Goal: Task Accomplishment & Management: Manage account settings

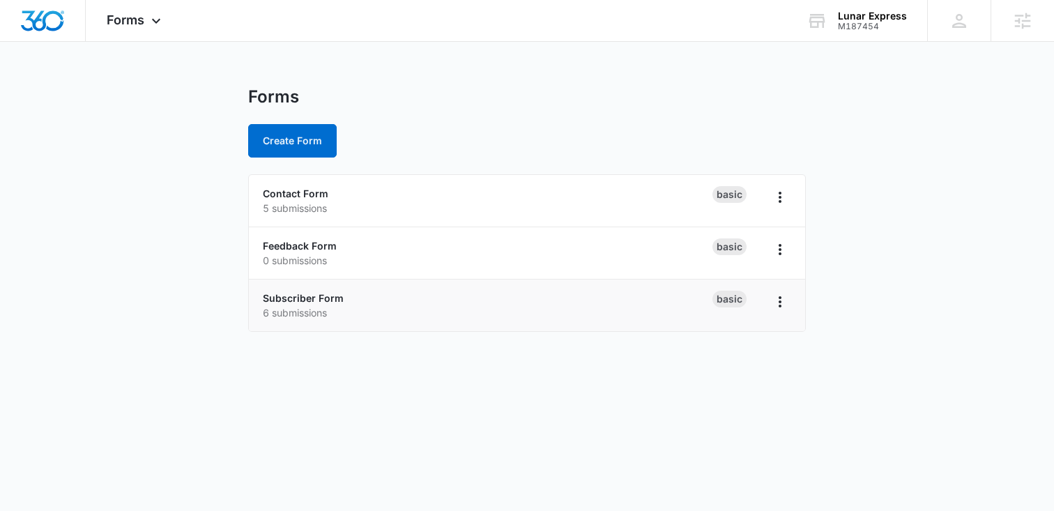
click at [290, 291] on div "Subscriber Form 6 submissions" at bounding box center [488, 305] width 450 height 29
click at [302, 304] on div "Subscriber Form 6 submissions" at bounding box center [488, 305] width 450 height 29
click at [305, 297] on link "Subscriber Form" at bounding box center [303, 298] width 81 height 12
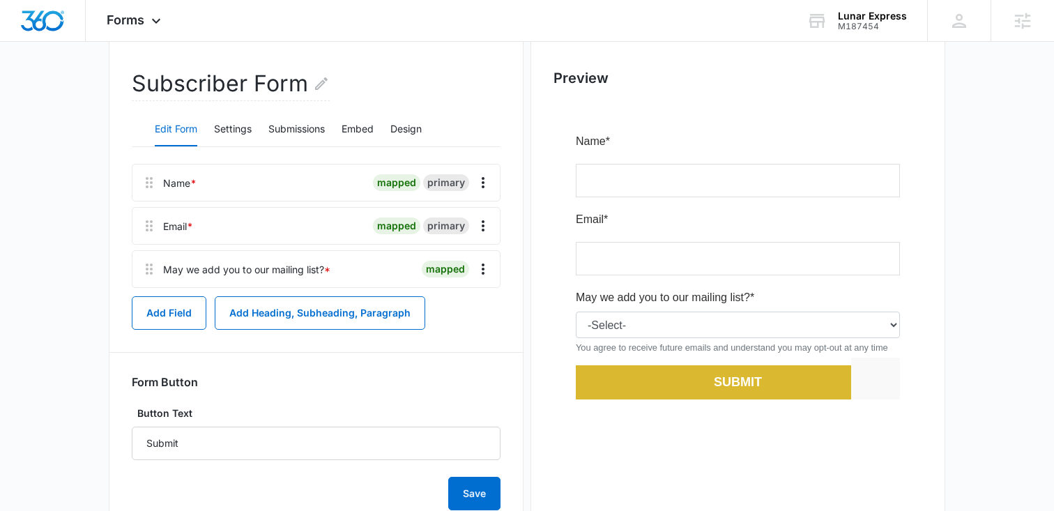
scroll to position [118, 0]
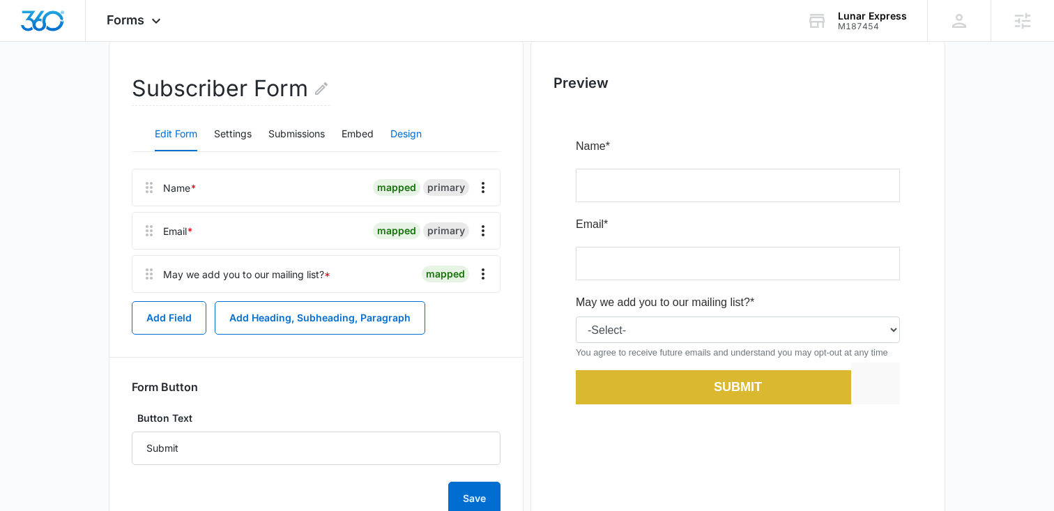
click at [415, 128] on button "Design" at bounding box center [405, 134] width 31 height 33
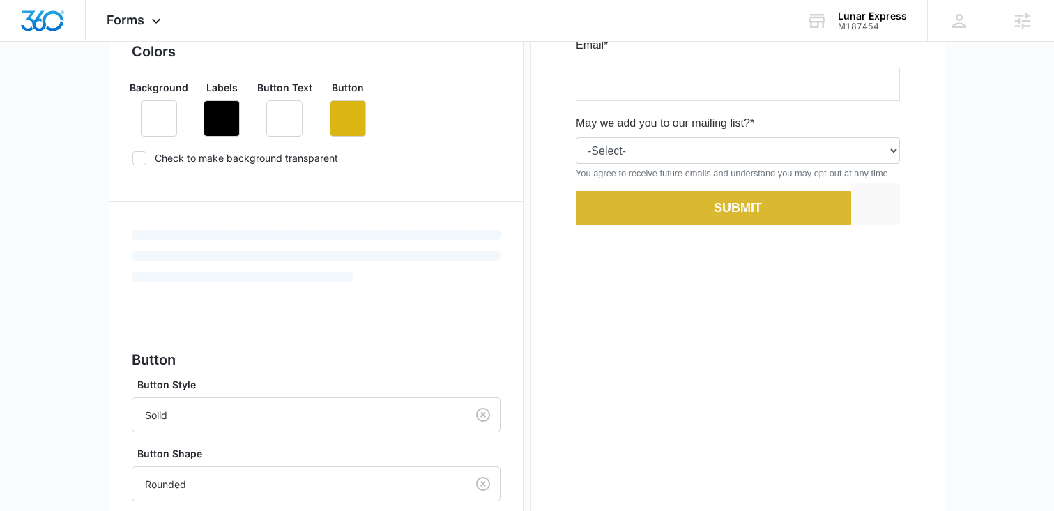
scroll to position [395, 0]
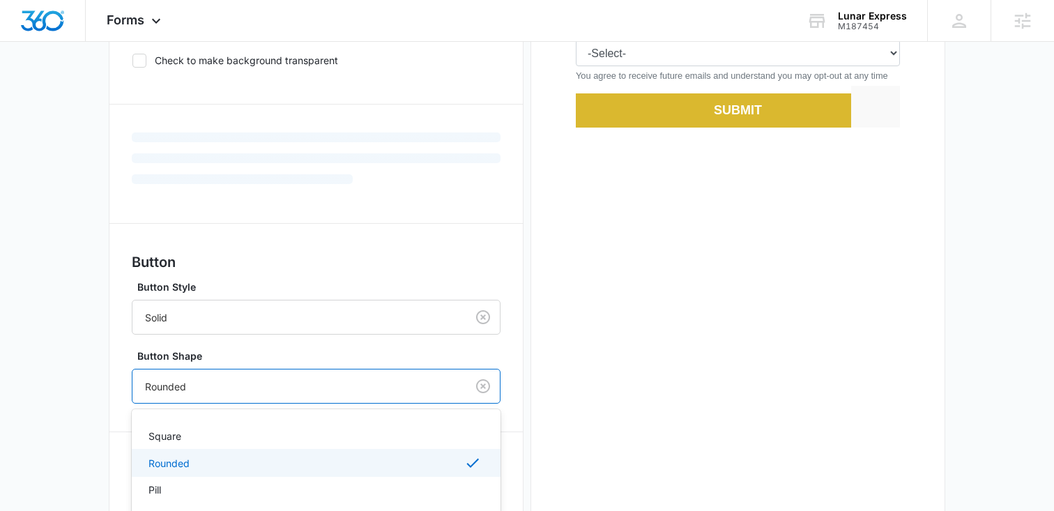
click at [220, 379] on div at bounding box center [296, 386] width 303 height 17
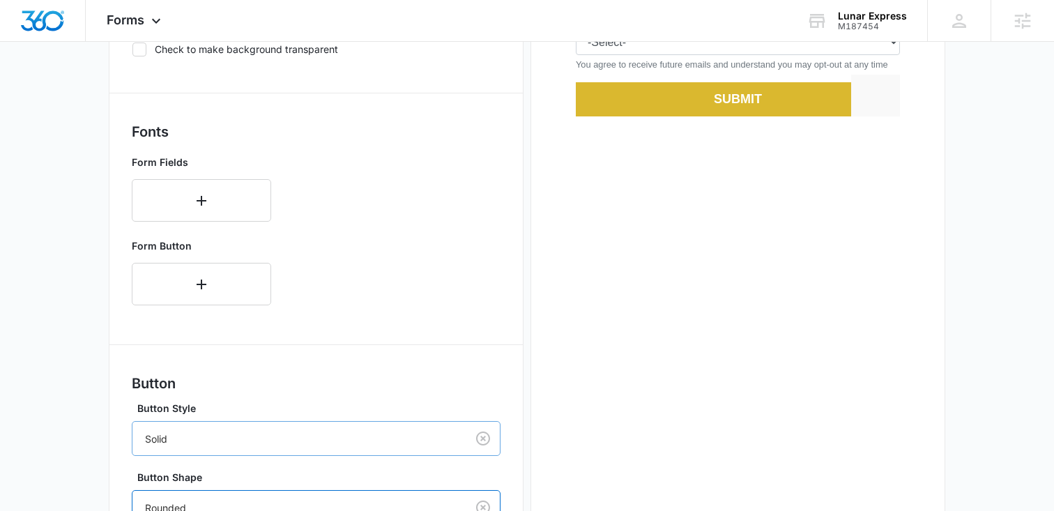
scroll to position [443, 0]
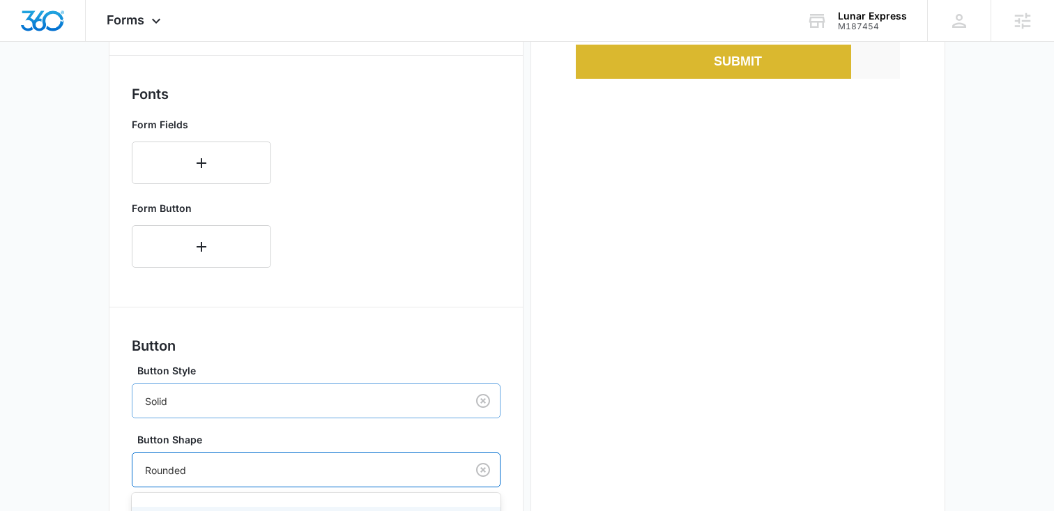
click at [192, 418] on div "Solid" at bounding box center [316, 400] width 369 height 35
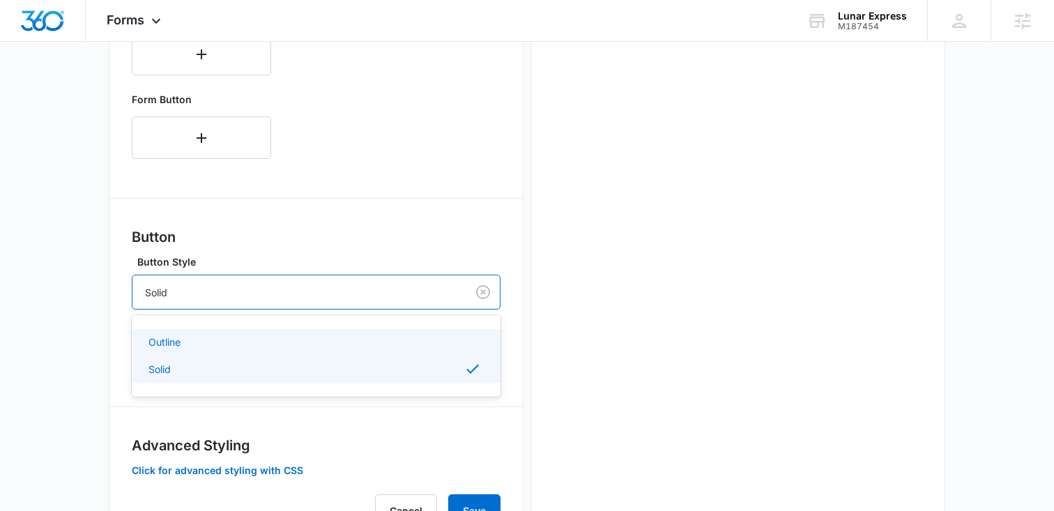
scroll to position [565, 0]
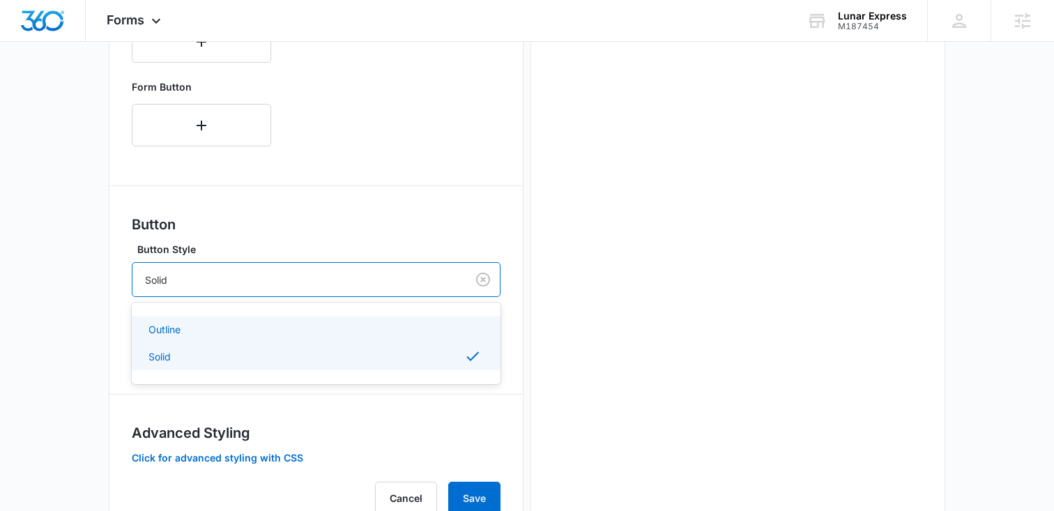
click at [38, 325] on main "Edit Form Subscriber Form Edit Form Settings Submissions Embed Design Forms inh…" at bounding box center [527, 44] width 1054 height 1044
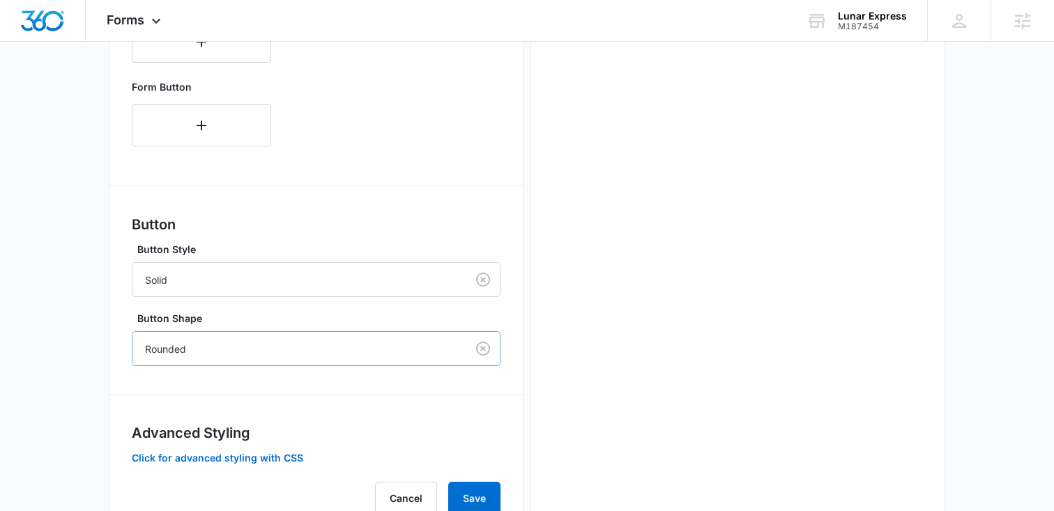
drag, startPoint x: 243, startPoint y: 340, endPoint x: 232, endPoint y: 342, distance: 10.7
click at [242, 340] on div at bounding box center [296, 348] width 303 height 17
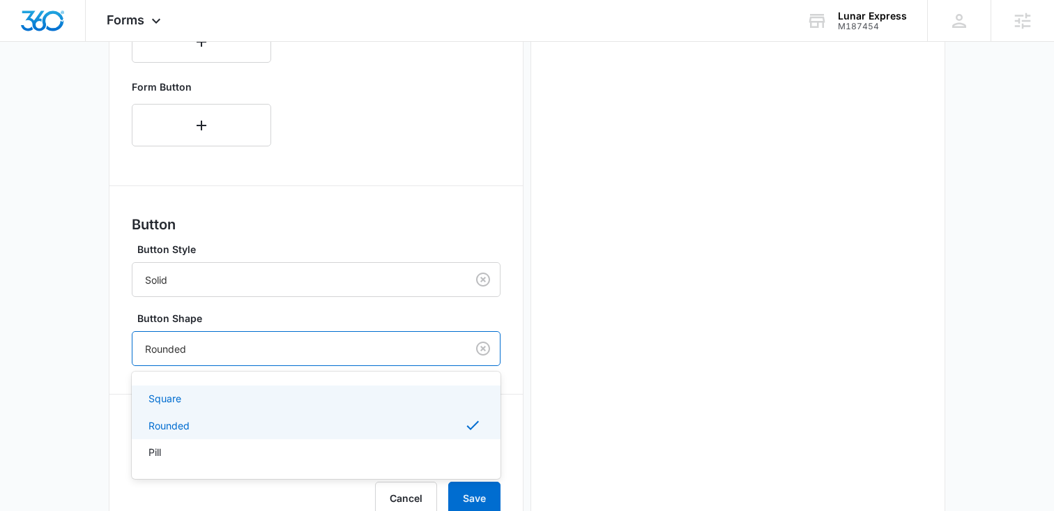
drag, startPoint x: 174, startPoint y: 389, endPoint x: 233, endPoint y: 382, distance: 59.7
click at [174, 389] on div "Square" at bounding box center [316, 398] width 369 height 26
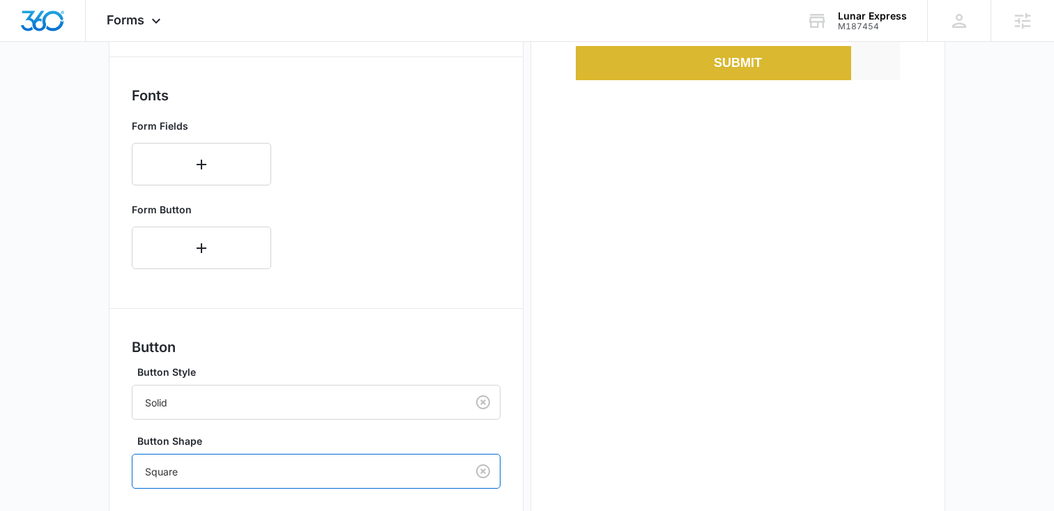
scroll to position [620, 0]
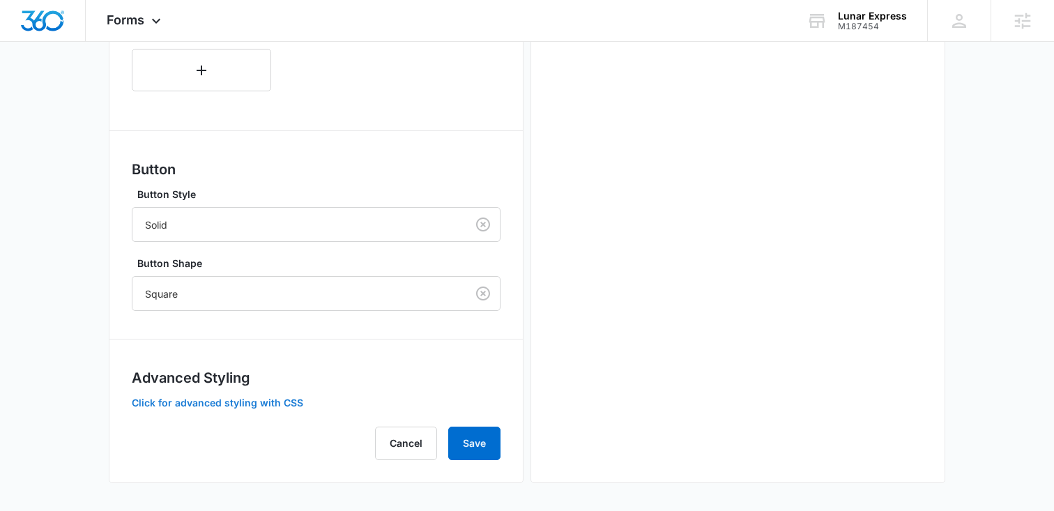
click at [241, 398] on button "Click for advanced styling with CSS" at bounding box center [217, 403] width 171 height 10
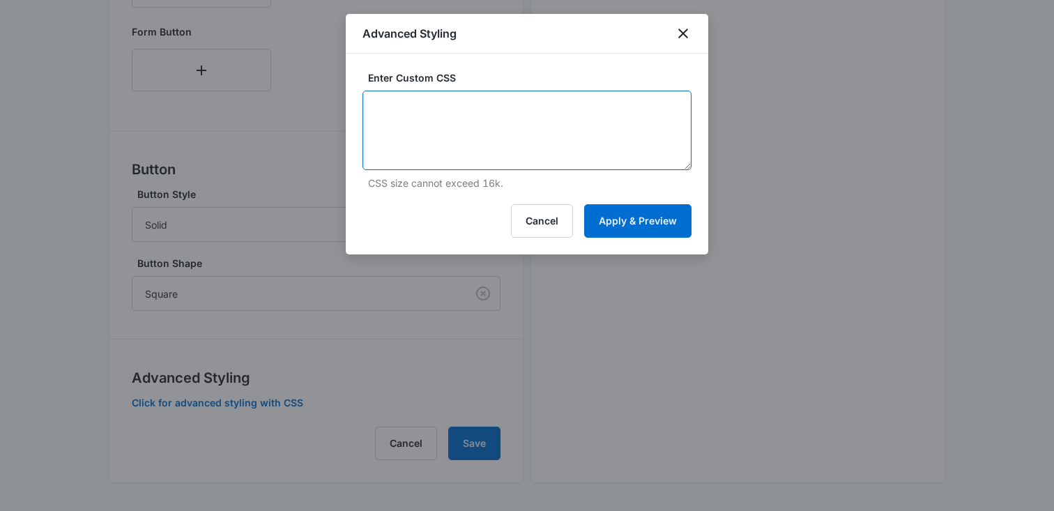
click at [498, 112] on textarea at bounding box center [526, 130] width 329 height 79
paste textarea "#app { background: none !important; } /* Headlines - modifies any 'heading' fie…"
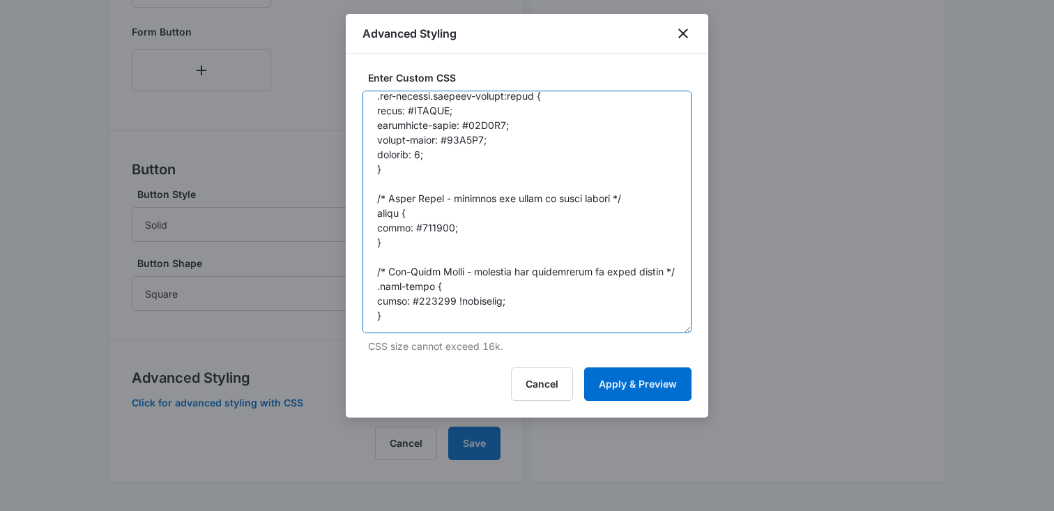
drag, startPoint x: 686, startPoint y: 165, endPoint x: 761, endPoint y: 330, distance: 180.9
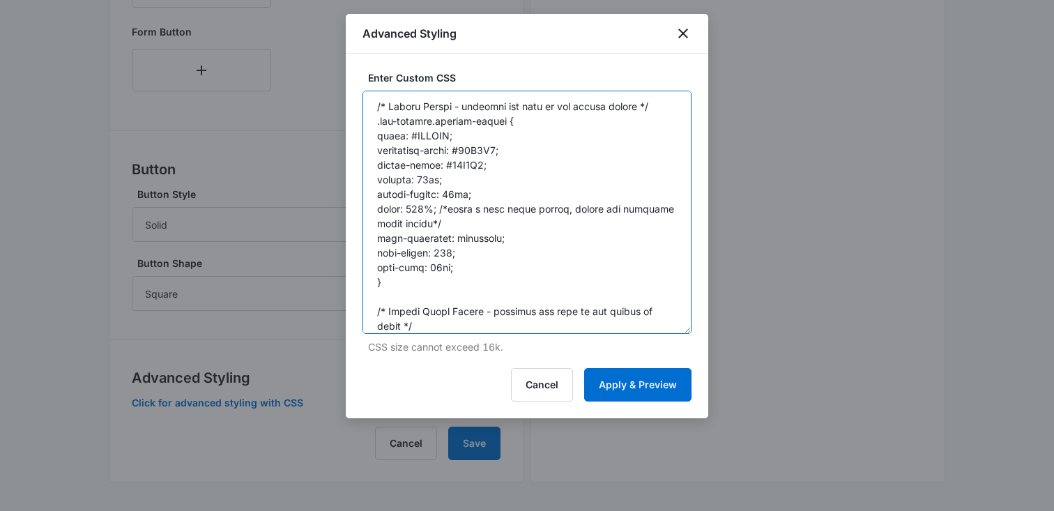
scroll to position [257, 0]
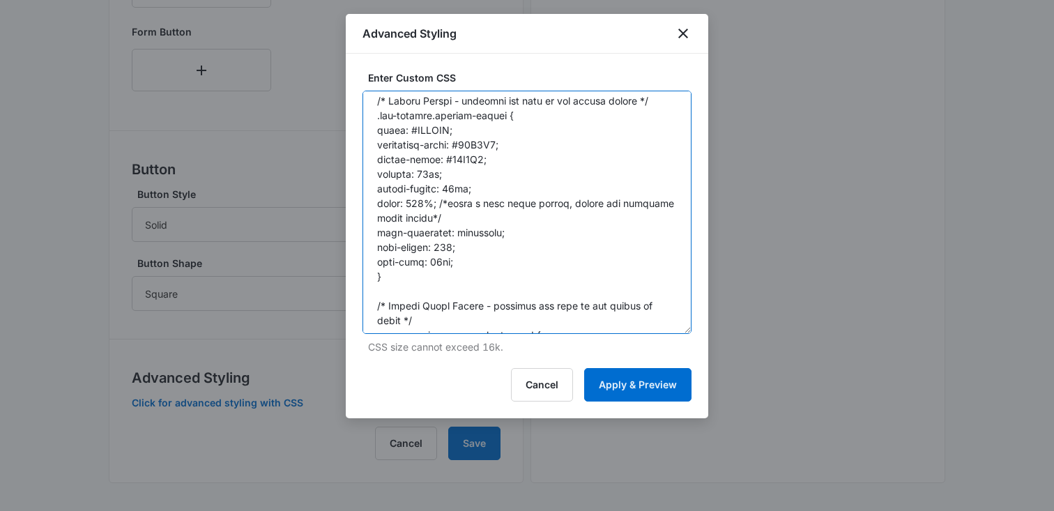
click at [487, 143] on textarea at bounding box center [526, 212] width 329 height 243
paste textarea "dab82f"
click at [464, 158] on textarea at bounding box center [526, 212] width 329 height 243
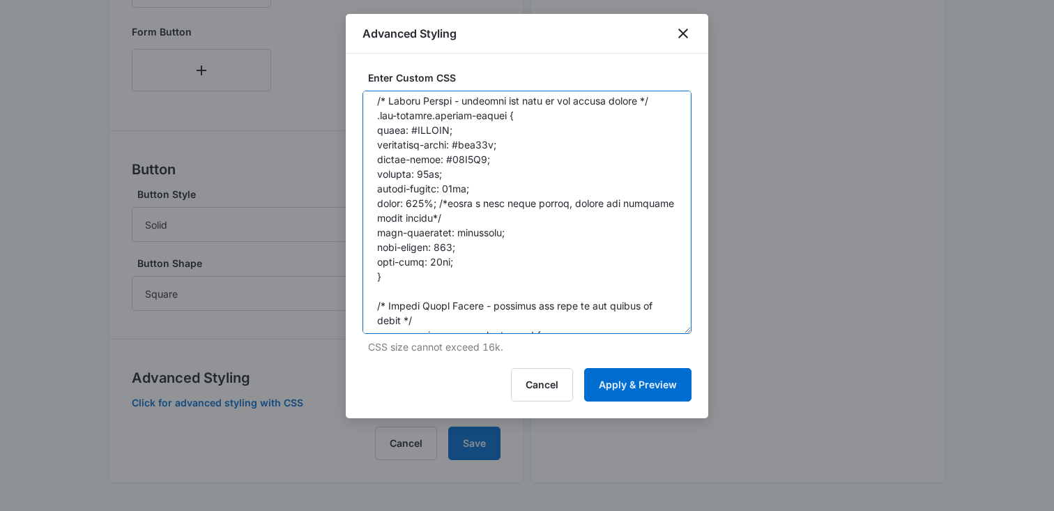
paste textarea "dab82f"
click at [453, 185] on textarea at bounding box center [526, 212] width 329 height 243
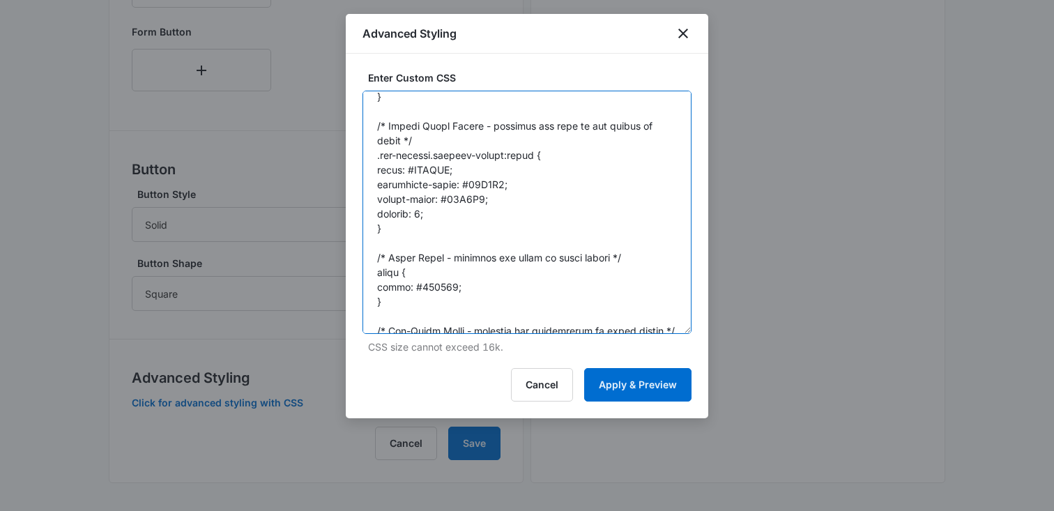
scroll to position [435, 0]
click at [489, 186] on textarea at bounding box center [526, 212] width 329 height 243
paste textarea "e6d07a"
click at [464, 198] on textarea at bounding box center [526, 212] width 329 height 243
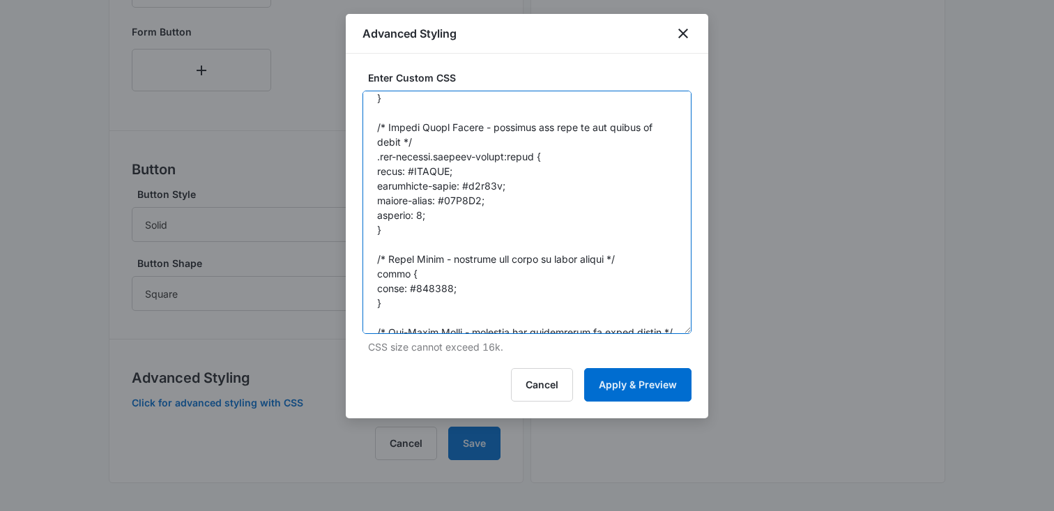
click at [464, 198] on textarea at bounding box center [526, 212] width 329 height 243
paste textarea "e6d07a"
click at [475, 197] on textarea at bounding box center [526, 212] width 329 height 243
paste textarea "e6d07a"
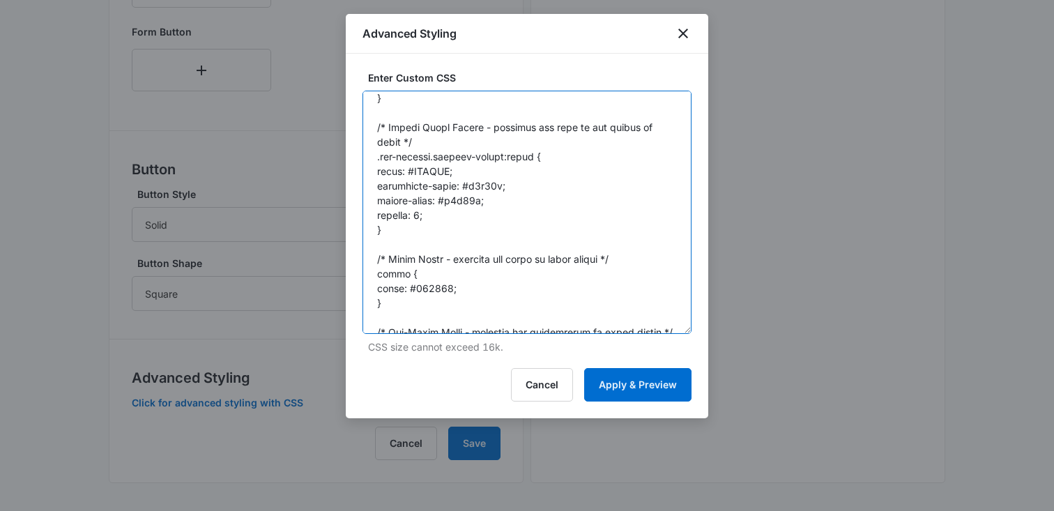
scroll to position [495, 0]
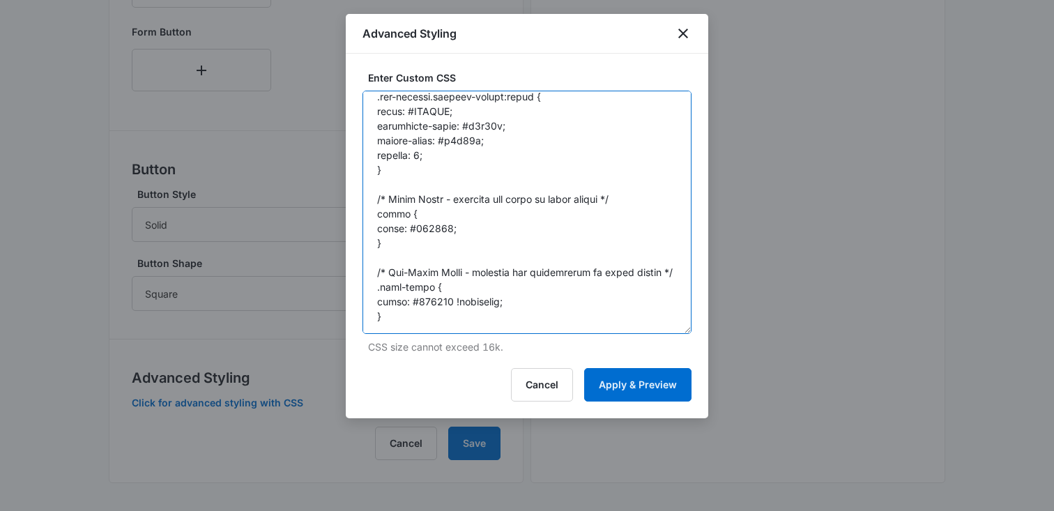
click at [420, 227] on textarea at bounding box center [526, 212] width 329 height 243
paste textarea "2e2e2e"
click at [428, 303] on textarea at bounding box center [526, 212] width 329 height 243
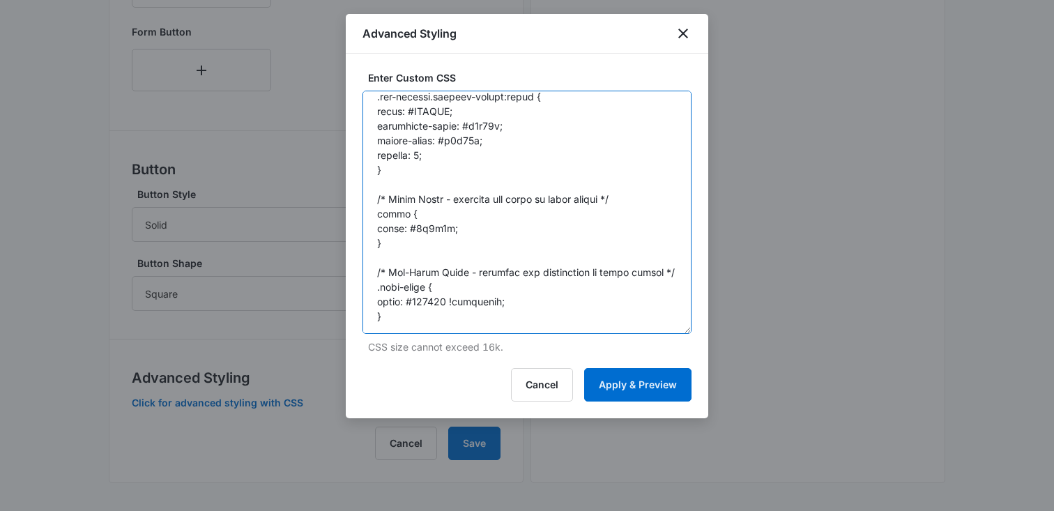
paste textarea "2e2e2e"
click at [460, 197] on textarea at bounding box center [526, 212] width 329 height 243
type textarea "#app { background: none !important; } /* Headlines - modifies any 'heading' fie…"
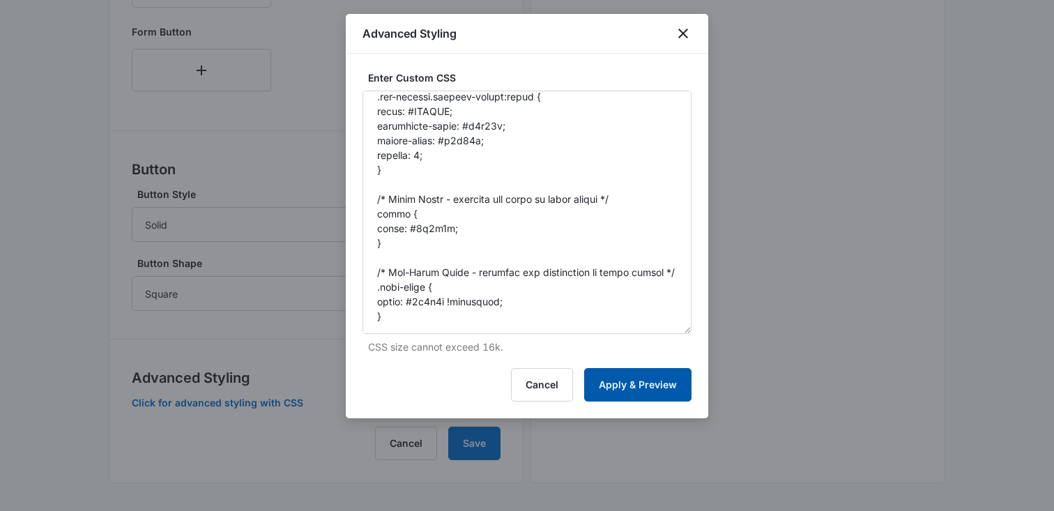
click at [634, 384] on button "Apply & Preview" at bounding box center [637, 384] width 107 height 33
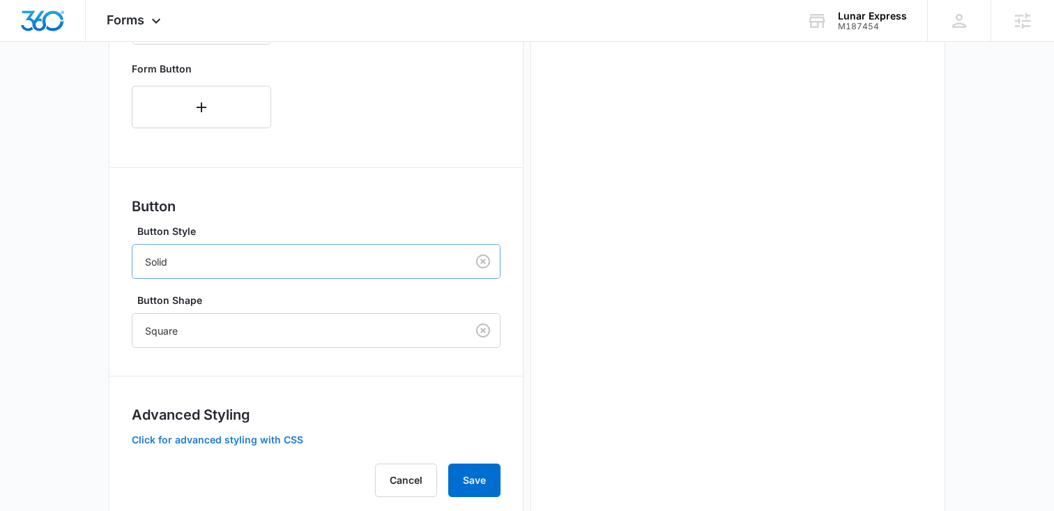
scroll to position [620, 0]
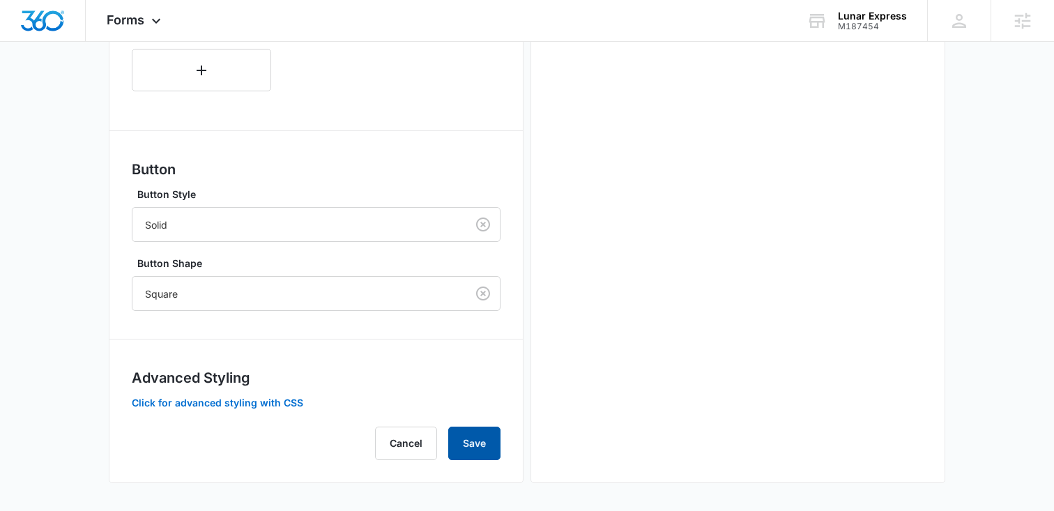
click at [473, 448] on button "Save" at bounding box center [474, 443] width 52 height 33
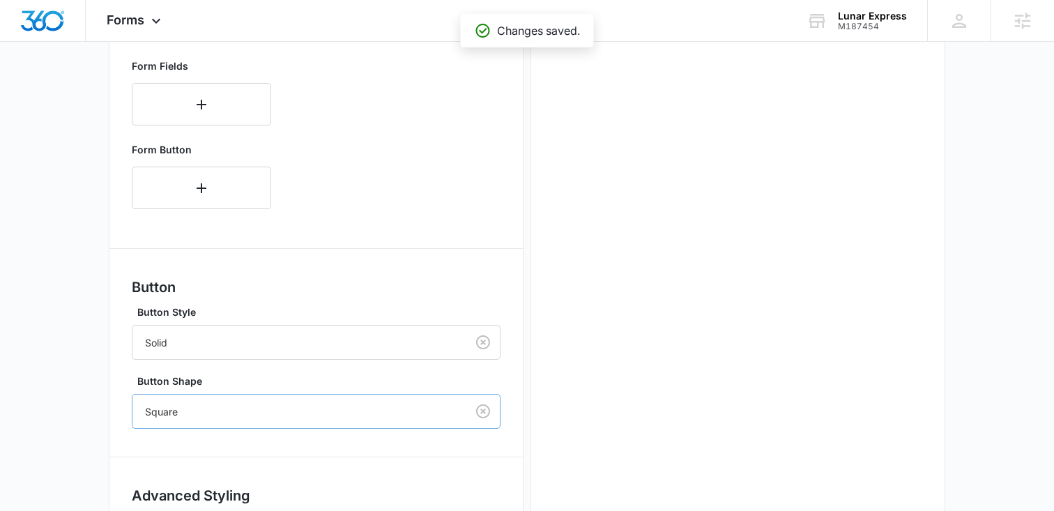
scroll to position [0, 0]
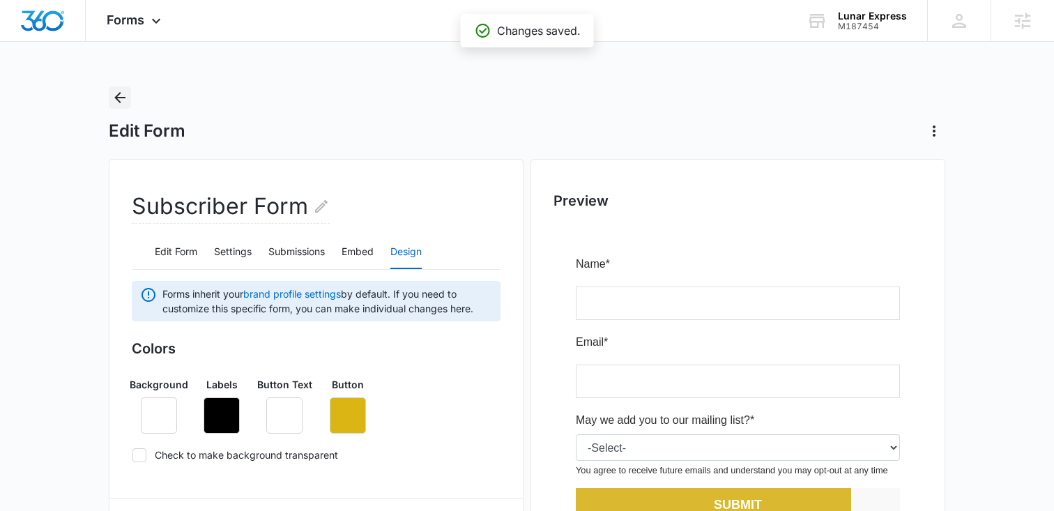
click at [123, 96] on icon "Back" at bounding box center [120, 97] width 17 height 17
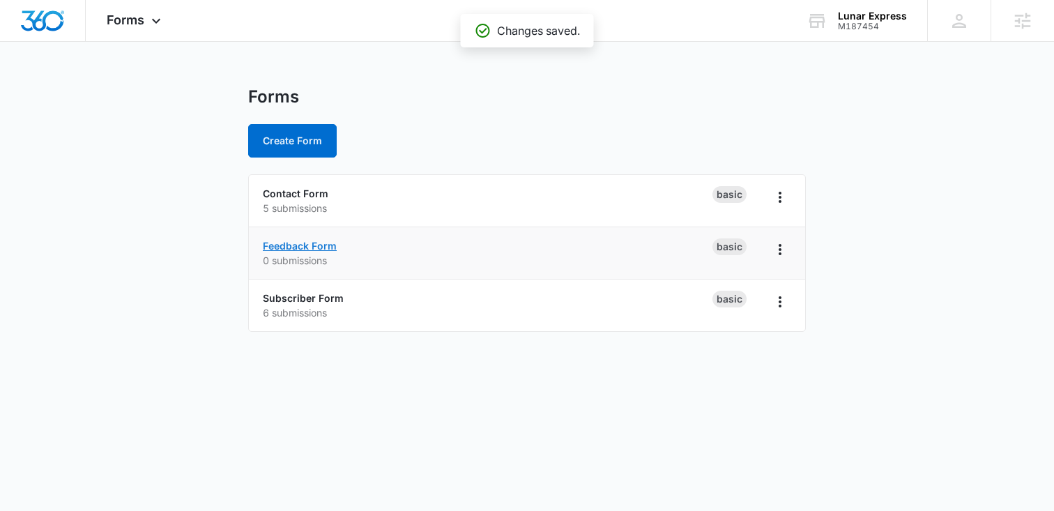
click at [294, 246] on link "Feedback Form" at bounding box center [300, 246] width 74 height 12
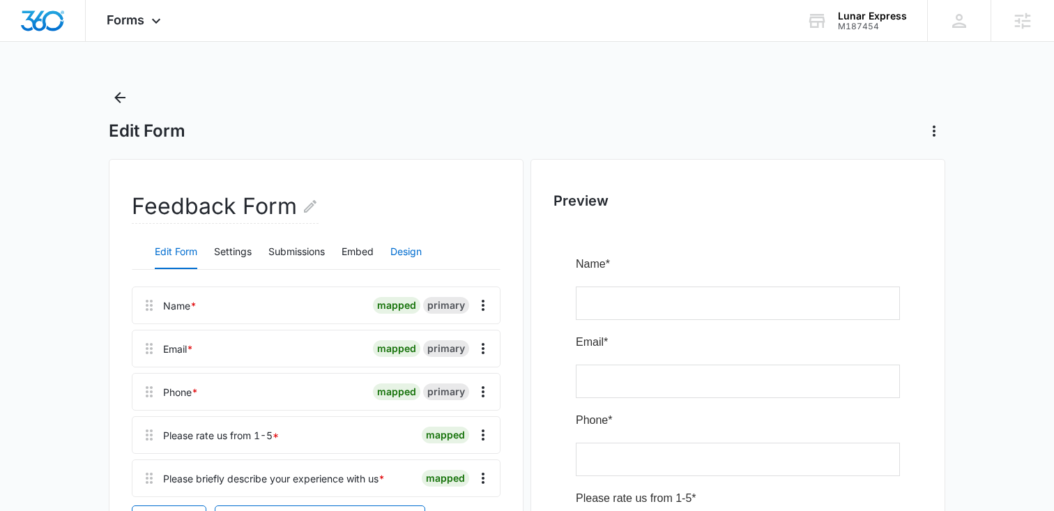
click at [402, 251] on button "Design" at bounding box center [405, 252] width 31 height 33
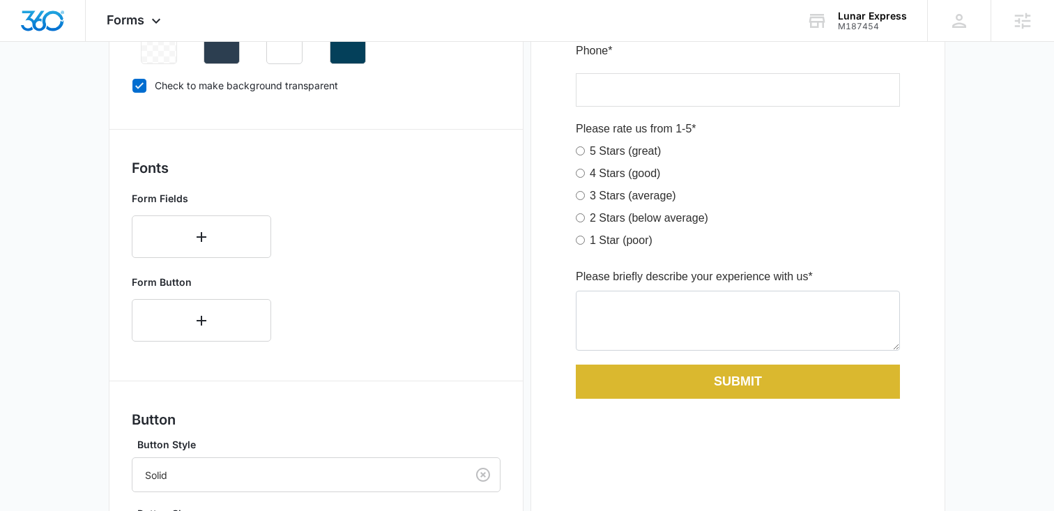
scroll to position [620, 0]
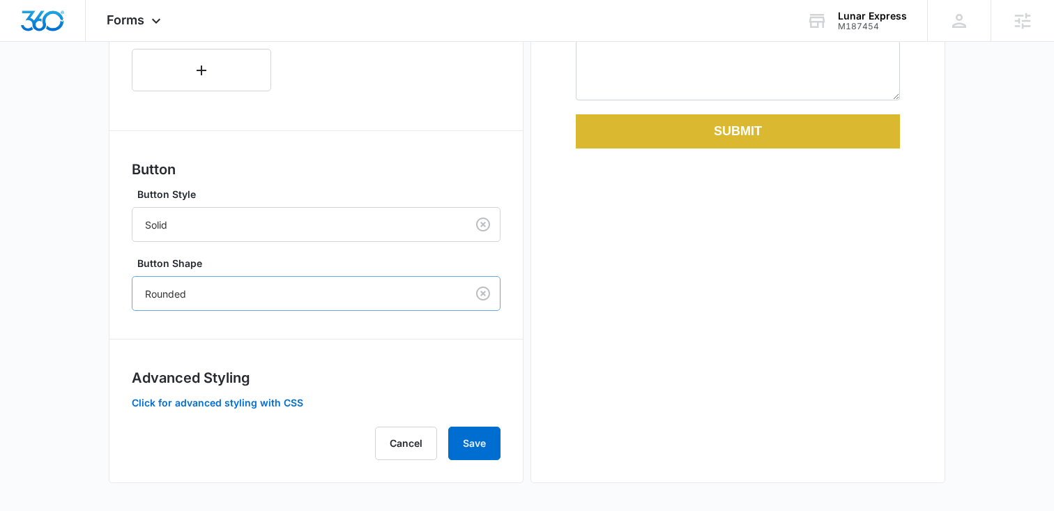
click at [201, 300] on div at bounding box center [296, 293] width 303 height 17
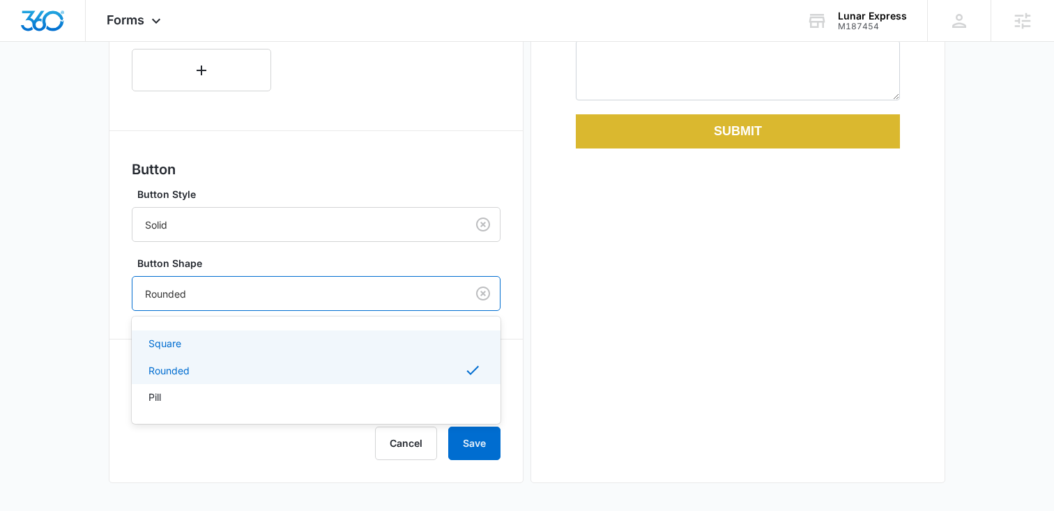
click at [178, 334] on div "Square" at bounding box center [316, 343] width 369 height 26
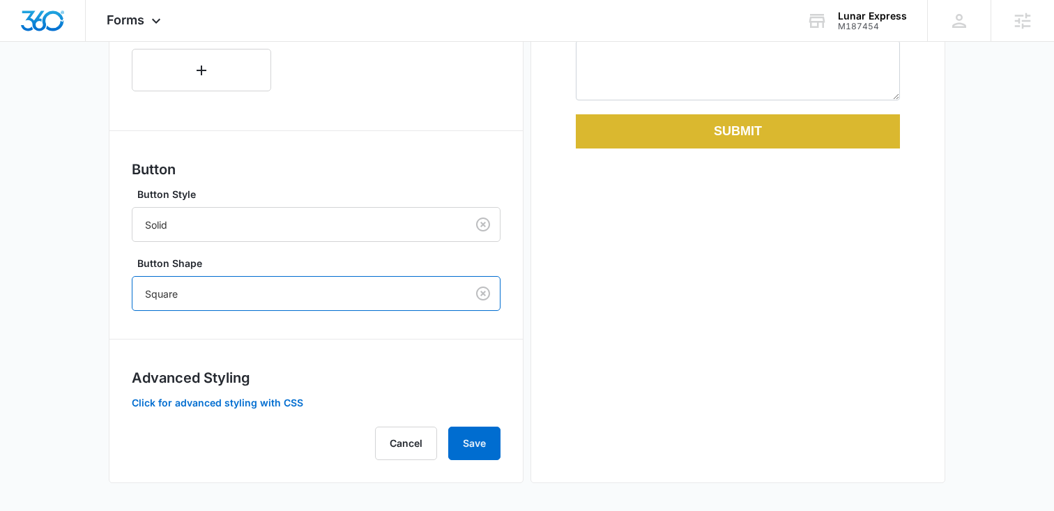
click at [229, 393] on div "Advanced Styling Click for advanced styling with CSS" at bounding box center [316, 388] width 369 height 43
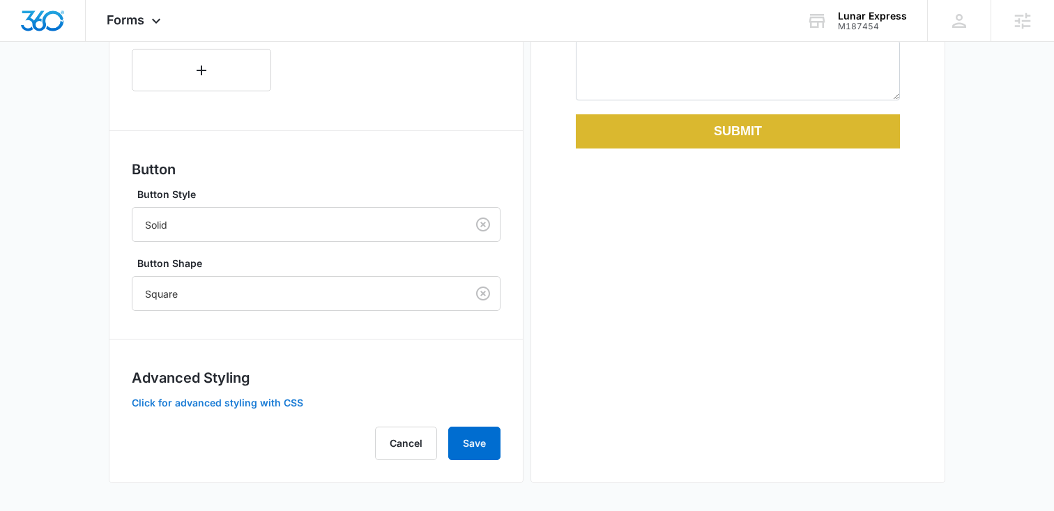
click at [213, 399] on button "Click for advanced styling with CSS" at bounding box center [217, 403] width 171 height 10
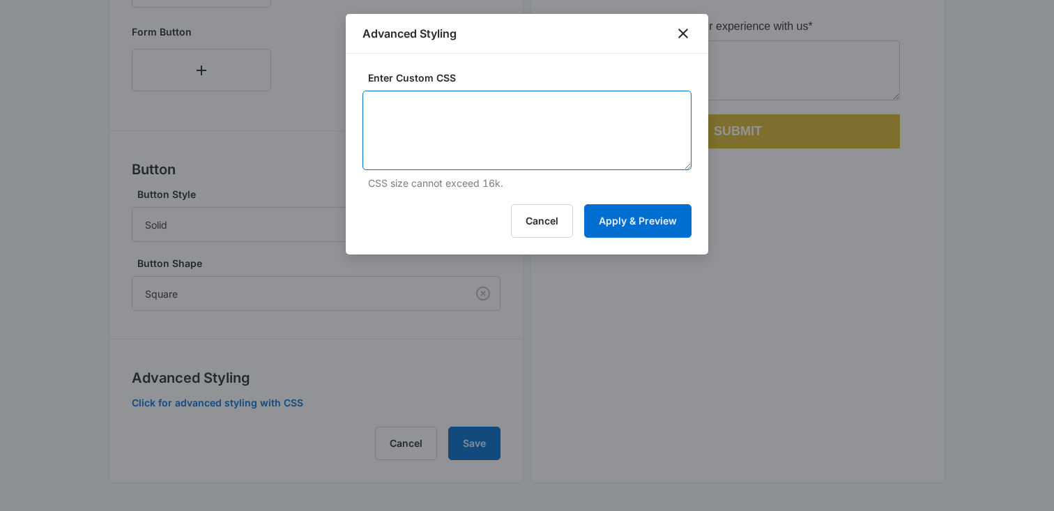
click at [455, 114] on textarea at bounding box center [526, 130] width 329 height 79
paste textarea "#app { background: none !important; } /* Headlines - modifies any 'heading' fie…"
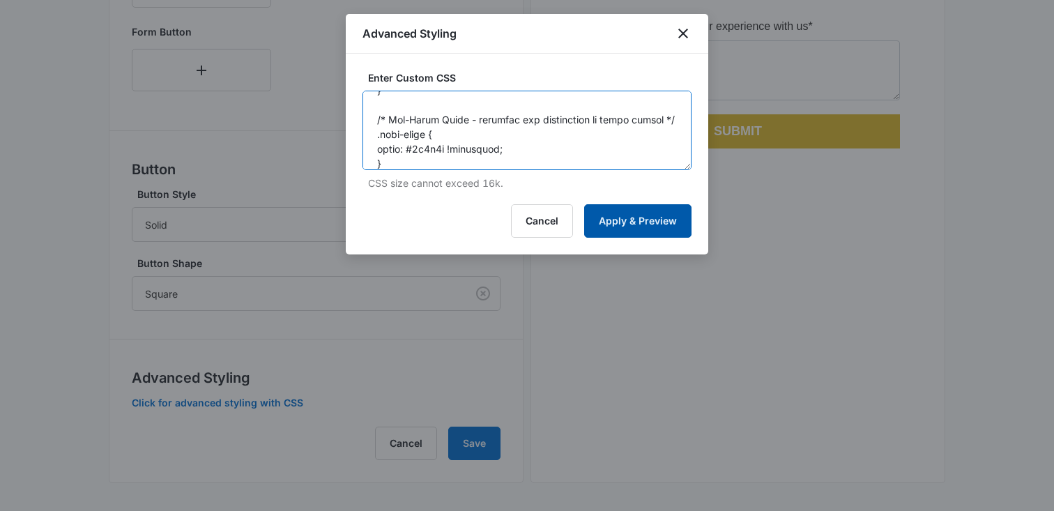
type textarea "#app { background: none !important; } /* Headlines - modifies any 'heading' fie…"
click at [624, 214] on button "Apply & Preview" at bounding box center [637, 220] width 107 height 33
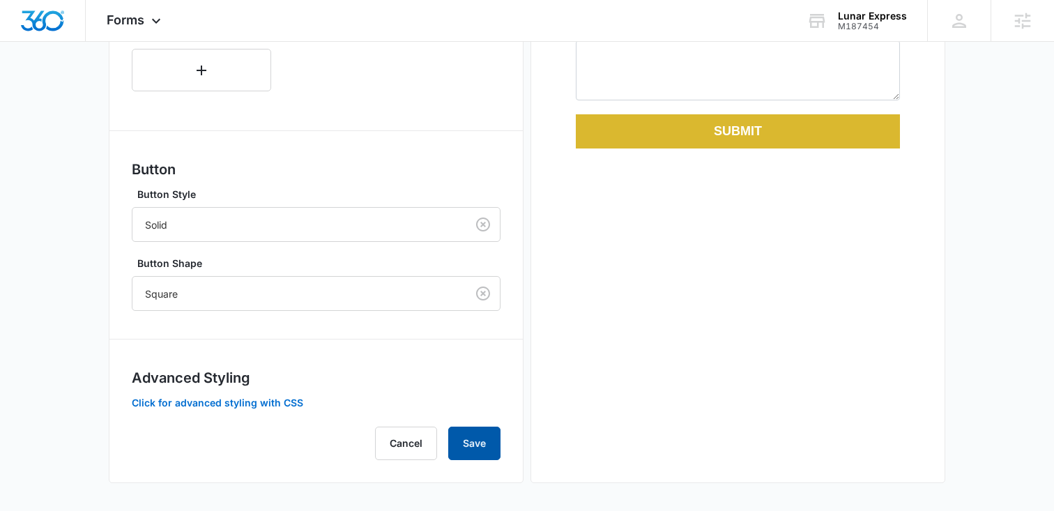
click at [482, 448] on button "Save" at bounding box center [474, 443] width 52 height 33
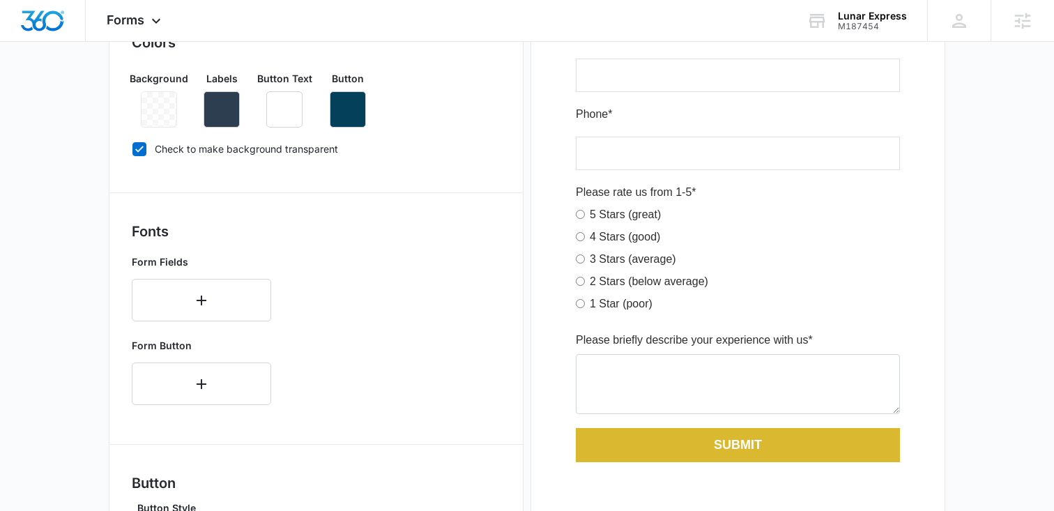
scroll to position [0, 0]
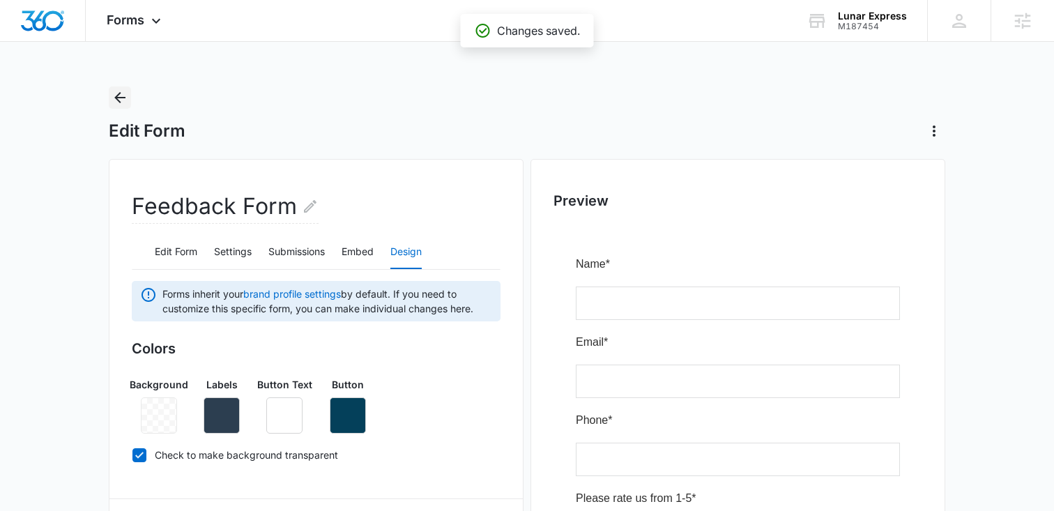
click at [112, 91] on icon "Back" at bounding box center [120, 97] width 17 height 17
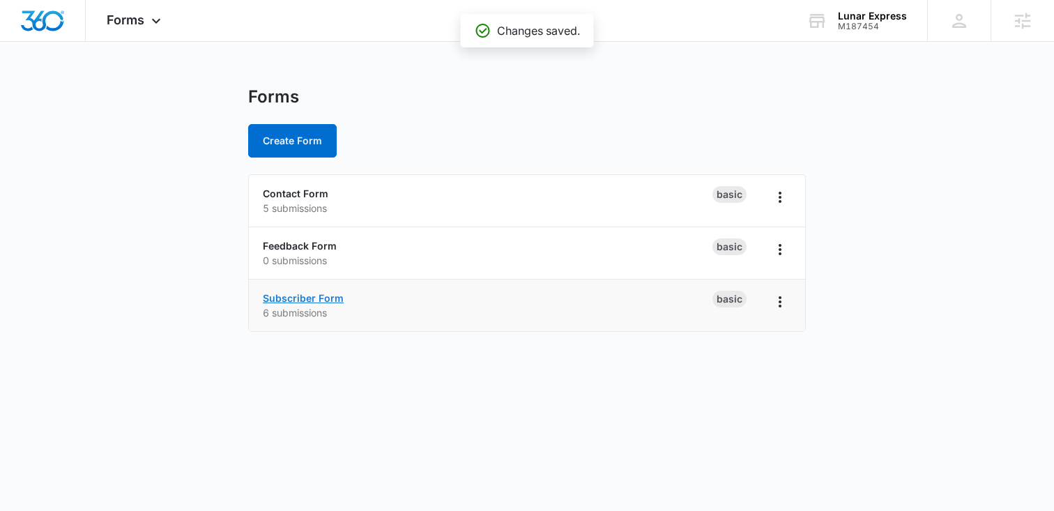
click at [300, 300] on link "Subscriber Form" at bounding box center [303, 298] width 81 height 12
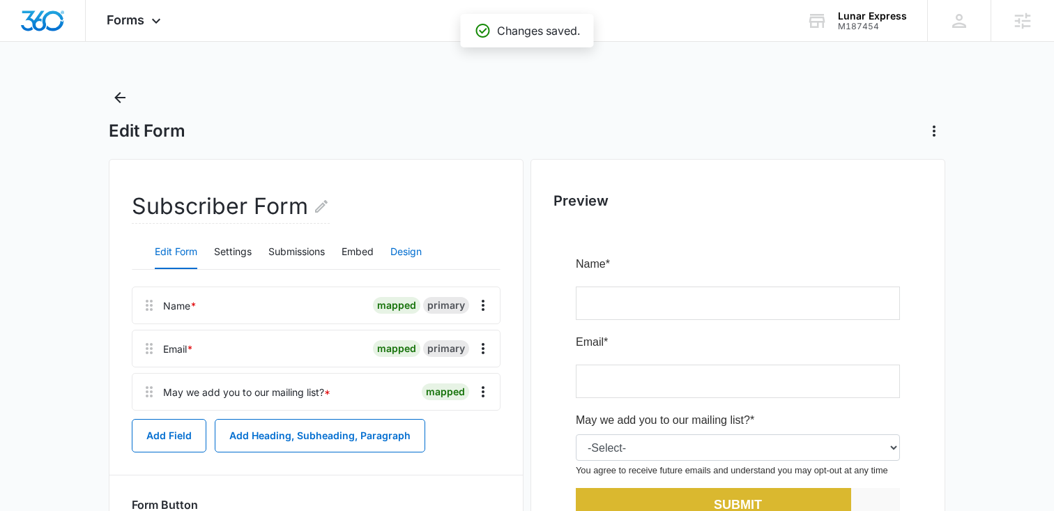
click at [412, 250] on button "Design" at bounding box center [405, 252] width 31 height 33
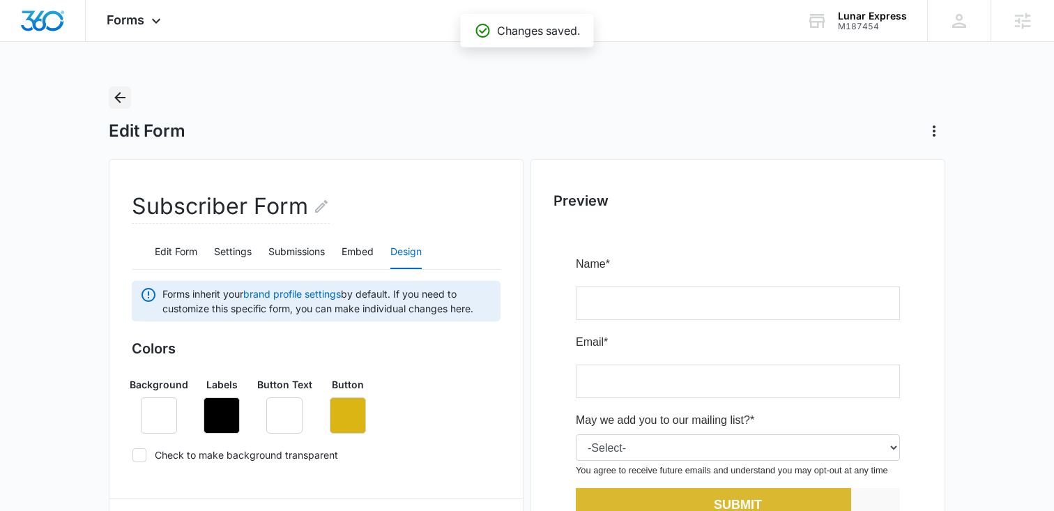
click at [120, 95] on icon "Back" at bounding box center [120, 97] width 17 height 17
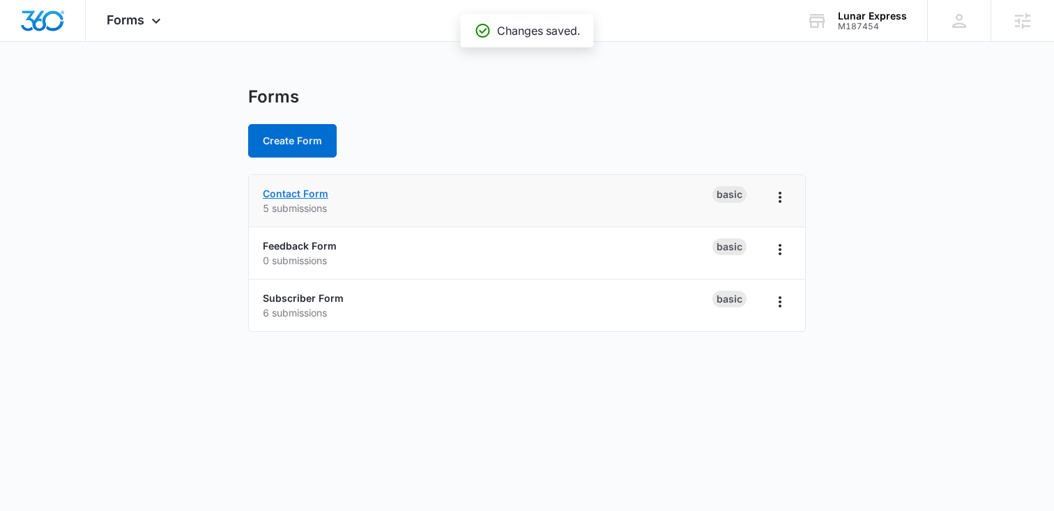
click at [288, 196] on link "Contact Form" at bounding box center [296, 194] width 66 height 12
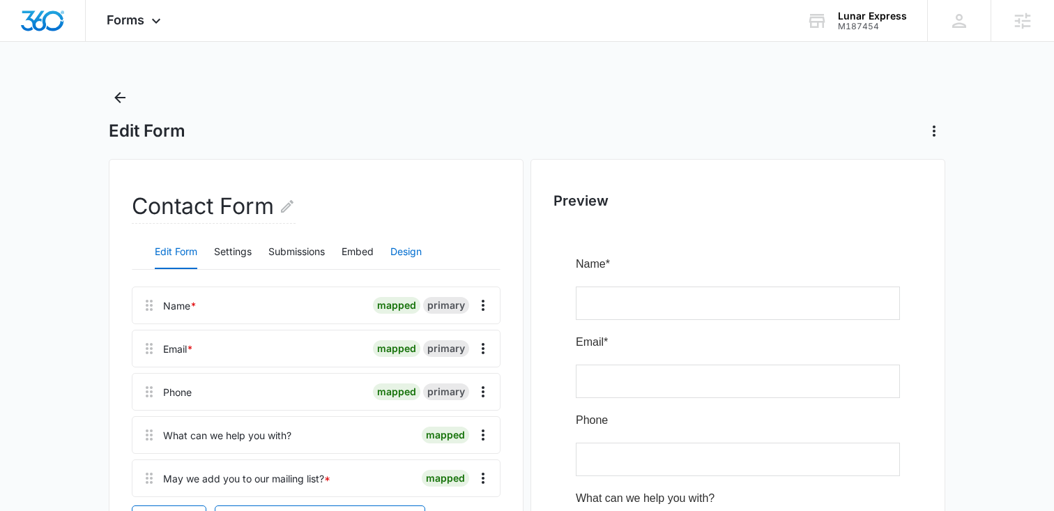
click at [400, 252] on button "Design" at bounding box center [405, 252] width 31 height 33
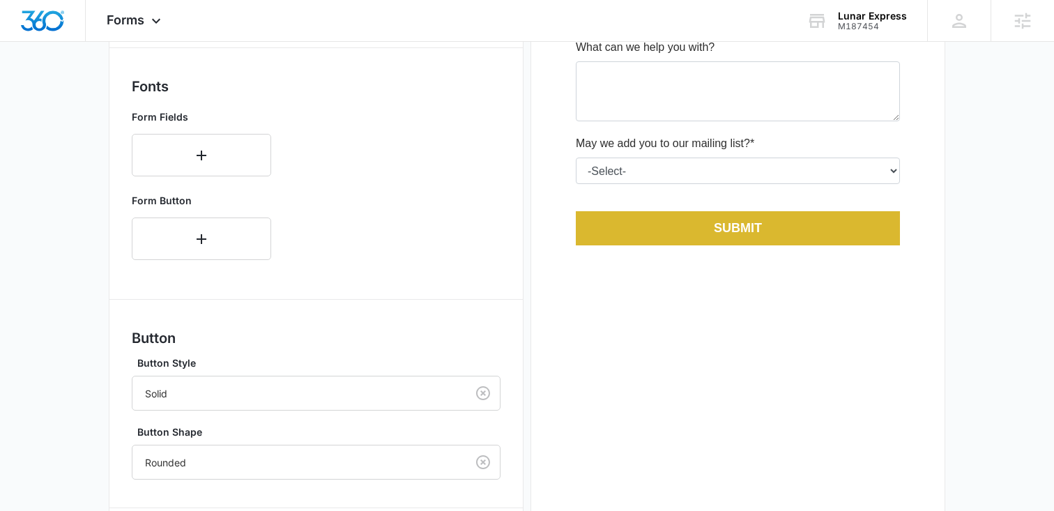
scroll to position [542, 0]
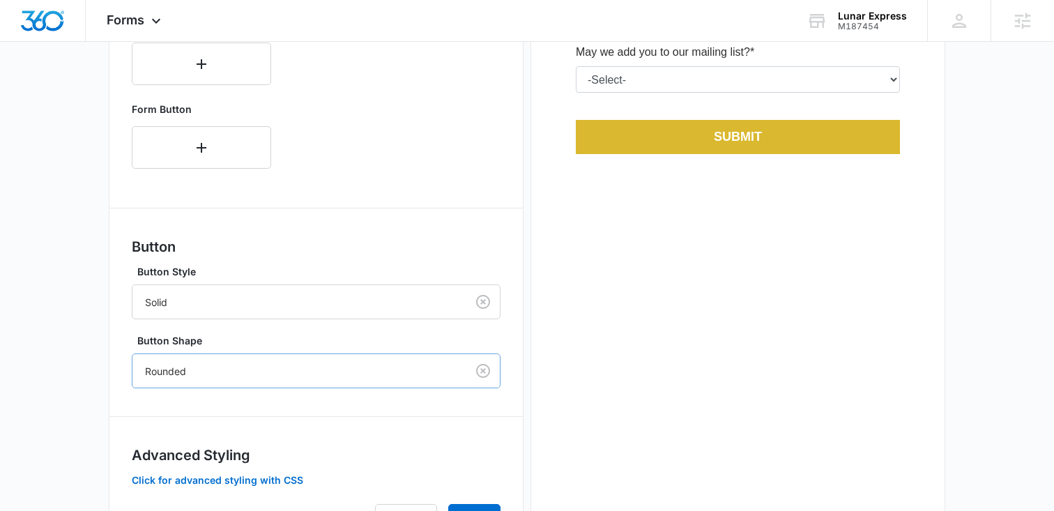
click at [194, 369] on div at bounding box center [296, 370] width 303 height 17
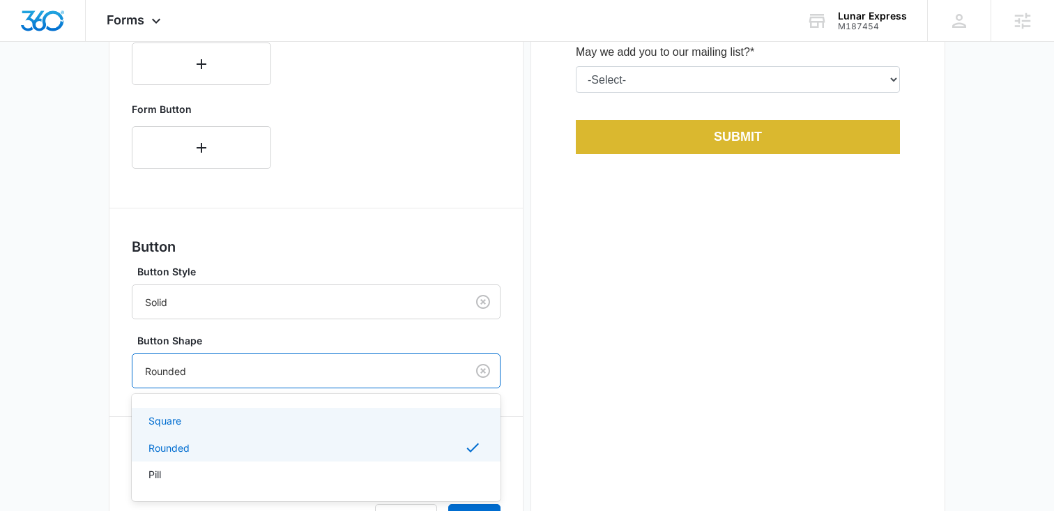
click at [174, 410] on div "Square" at bounding box center [316, 421] width 369 height 26
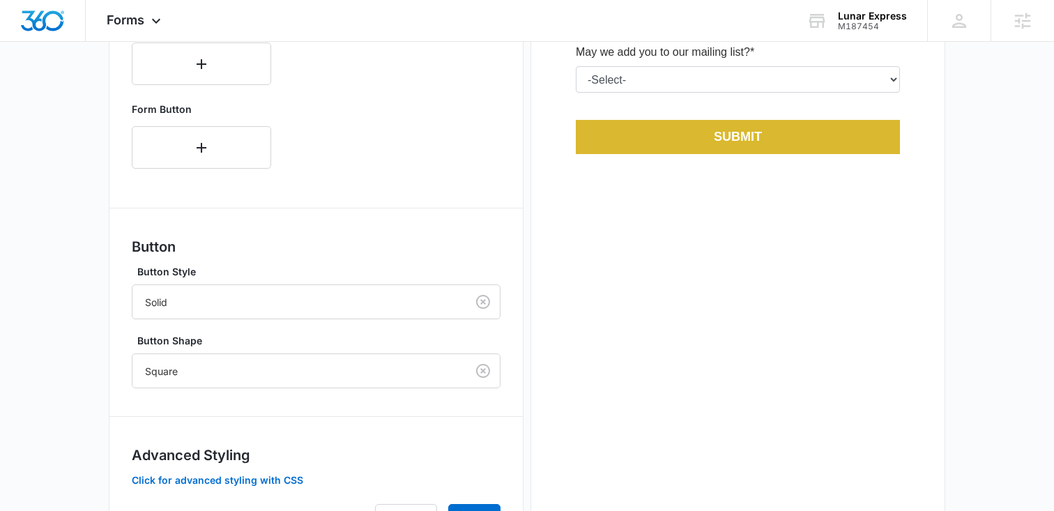
click at [84, 332] on main "Edit Form Contact Form Edit Form Settings Submissions Embed Design Forms inheri…" at bounding box center [527, 66] width 1054 height 1044
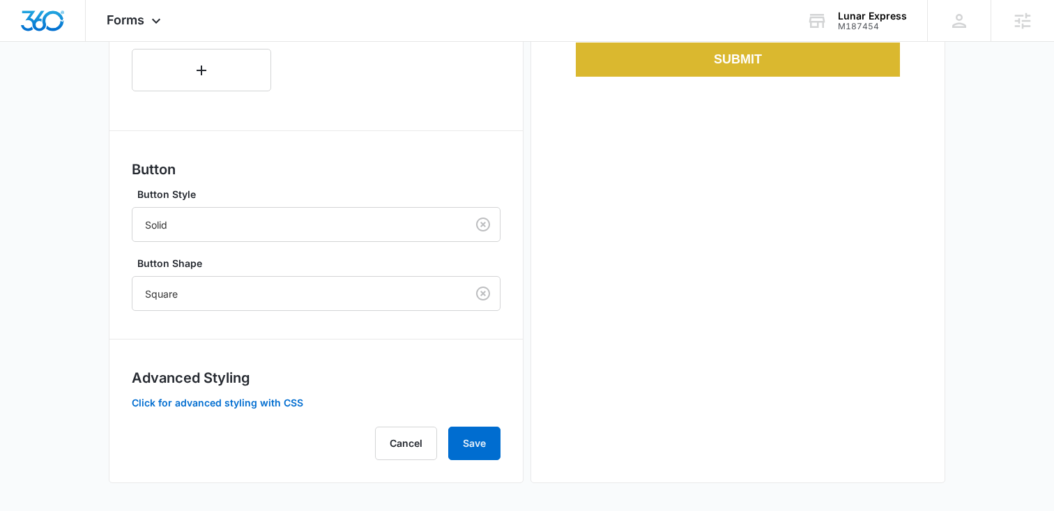
click at [197, 408] on div "Advanced Styling Click for advanced styling with CSS" at bounding box center [316, 388] width 369 height 43
click at [197, 404] on button "Click for advanced styling with CSS" at bounding box center [217, 403] width 171 height 10
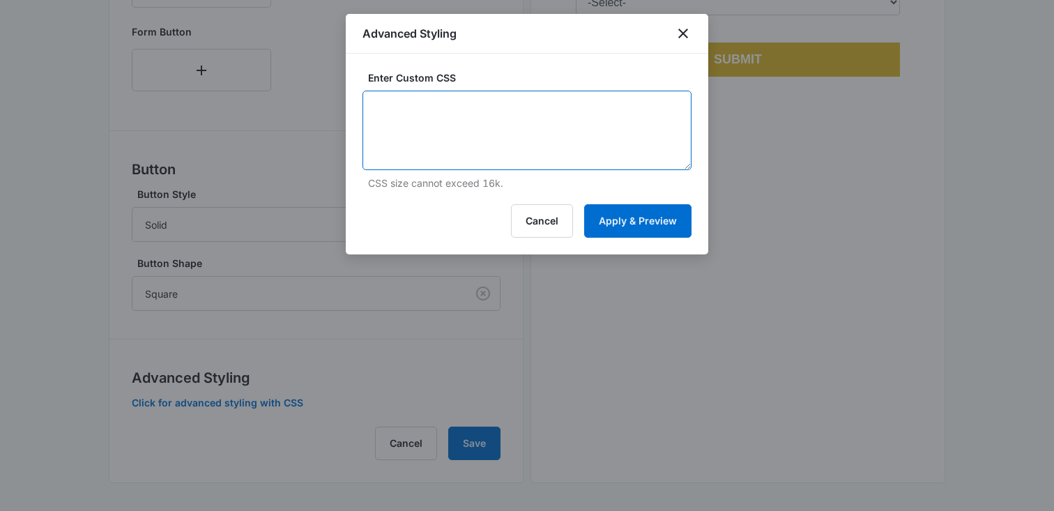
click at [563, 137] on textarea at bounding box center [526, 130] width 329 height 79
paste textarea "#app { background: none !important; } /* Headlines - modifies any 'heading' fie…"
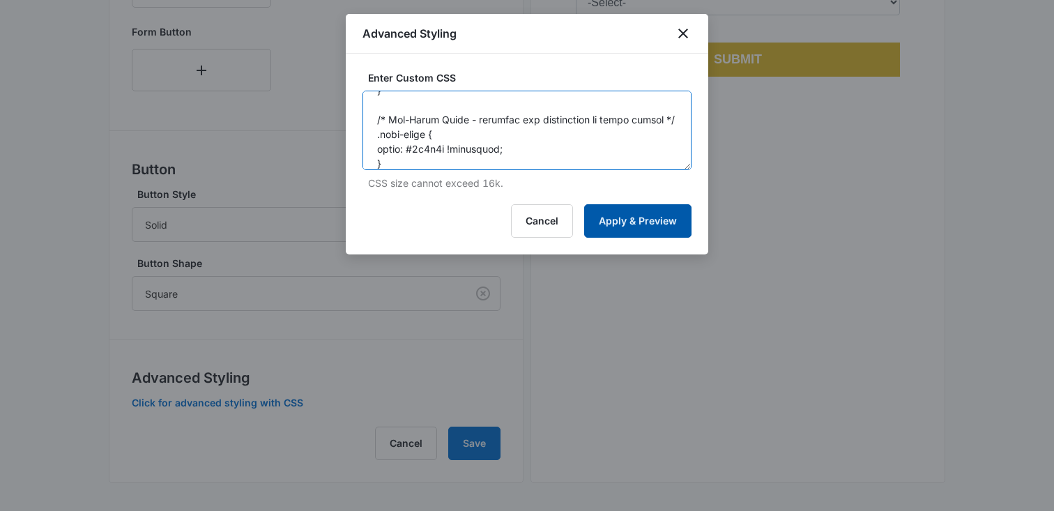
type textarea "#app { background: none !important; } /* Headlines - modifies any 'heading' fie…"
click at [619, 216] on button "Apply & Preview" at bounding box center [637, 220] width 107 height 33
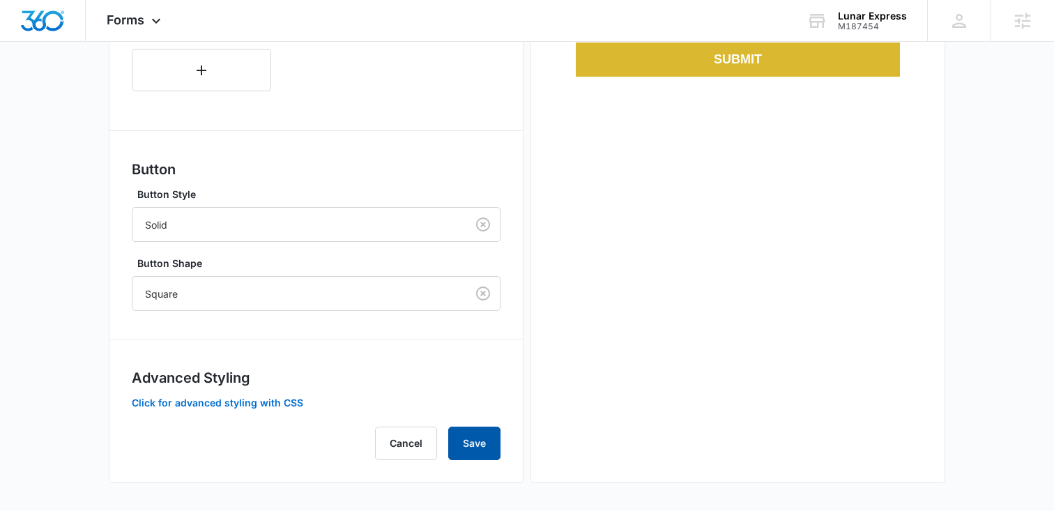
click at [475, 443] on button "Save" at bounding box center [474, 443] width 52 height 33
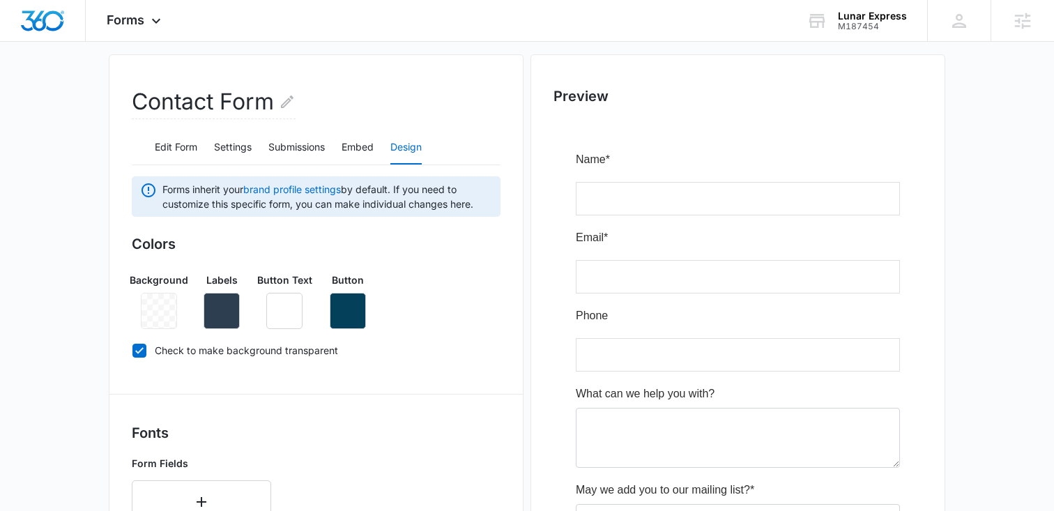
scroll to position [0, 0]
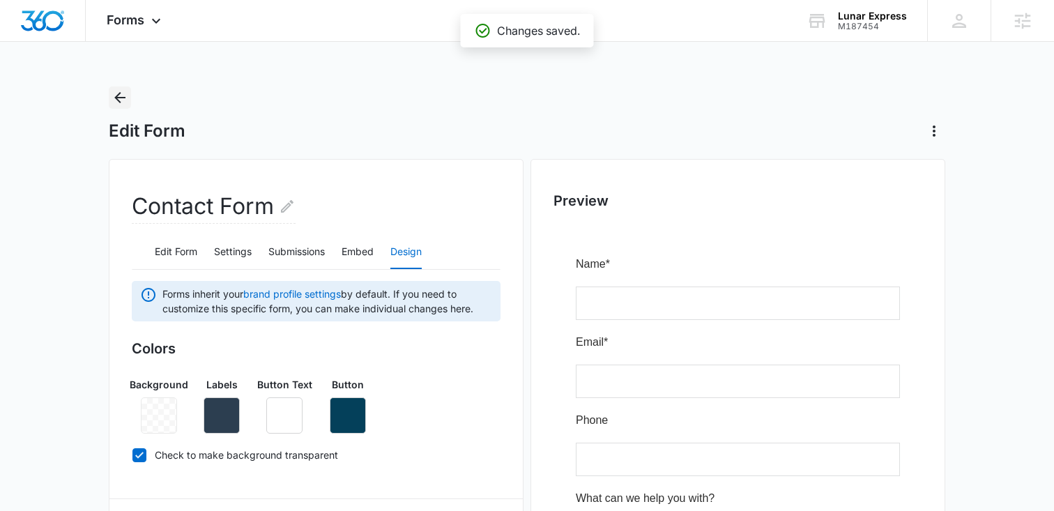
click at [123, 98] on icon "Back" at bounding box center [119, 97] width 11 height 11
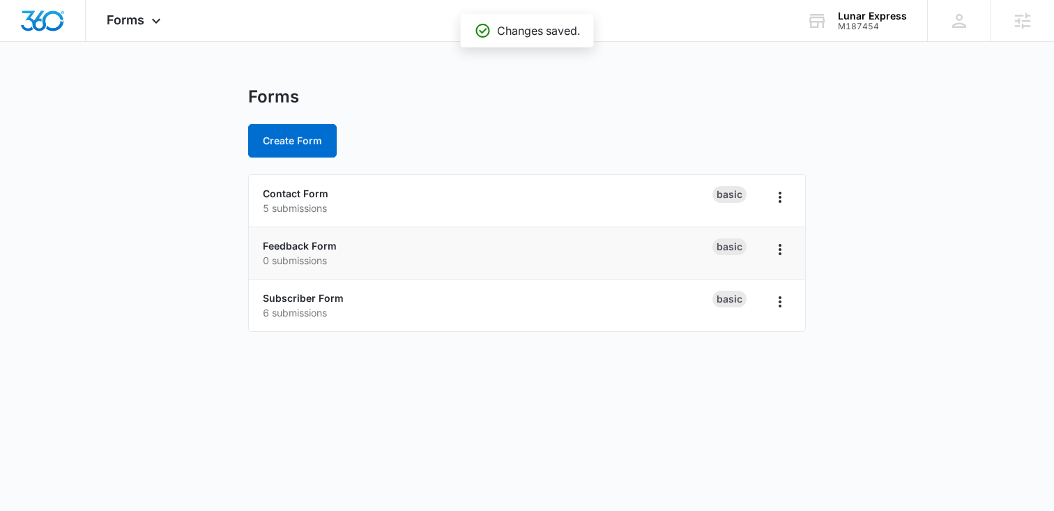
click at [304, 239] on div "Feedback Form 0 submissions" at bounding box center [488, 252] width 450 height 29
click at [302, 243] on link "Feedback Form" at bounding box center [300, 246] width 74 height 12
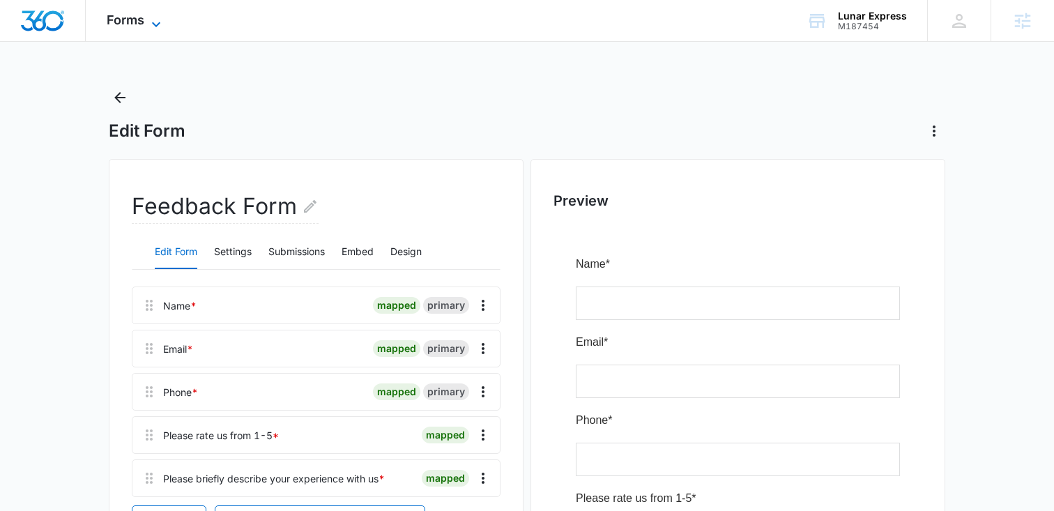
click at [154, 21] on icon at bounding box center [156, 24] width 17 height 17
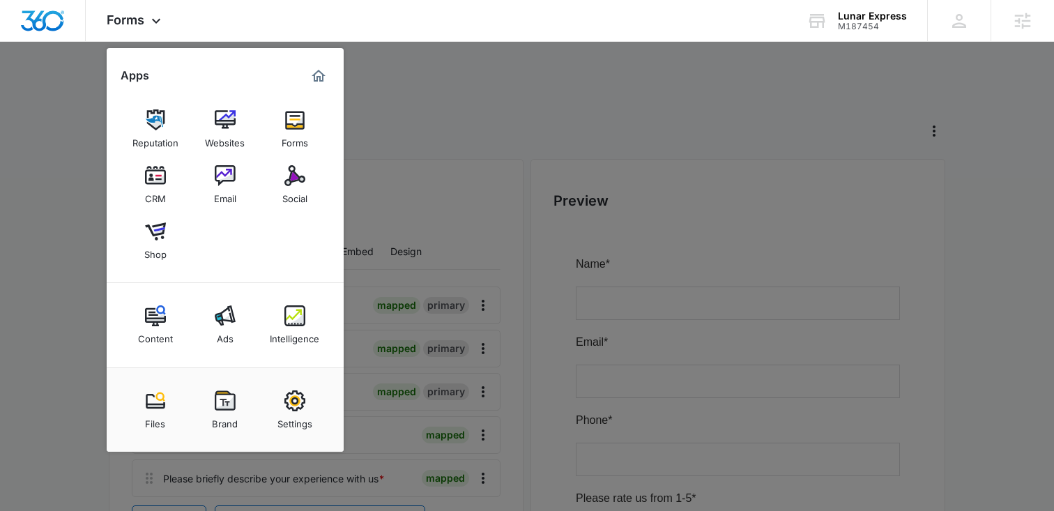
click at [346, 108] on div at bounding box center [527, 255] width 1054 height 511
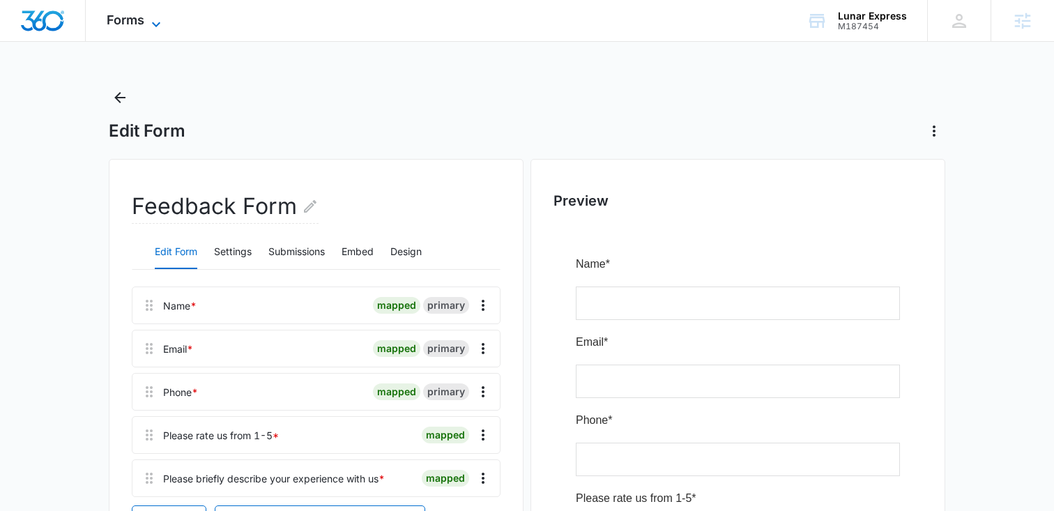
click at [141, 15] on span "Forms" at bounding box center [126, 20] width 38 height 15
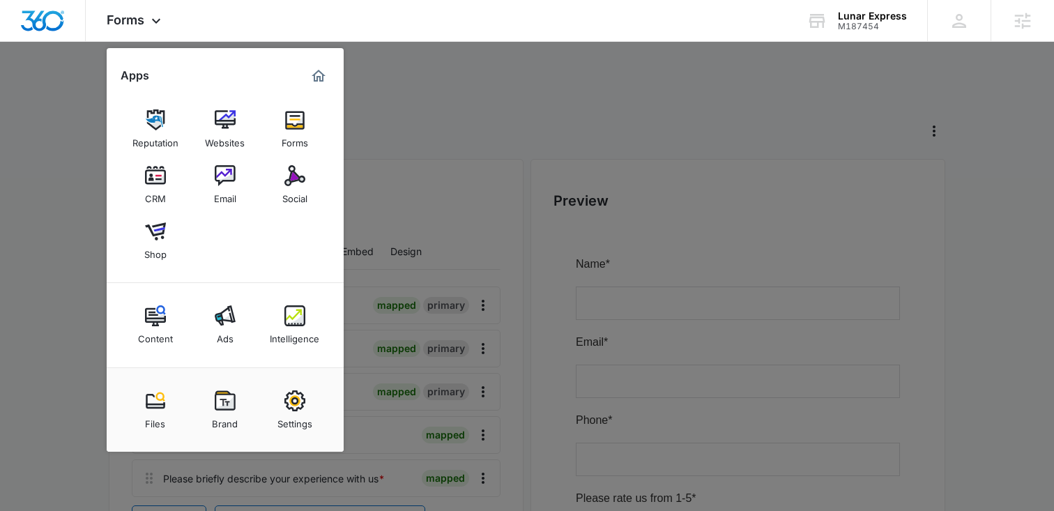
click at [450, 98] on div at bounding box center [527, 255] width 1054 height 511
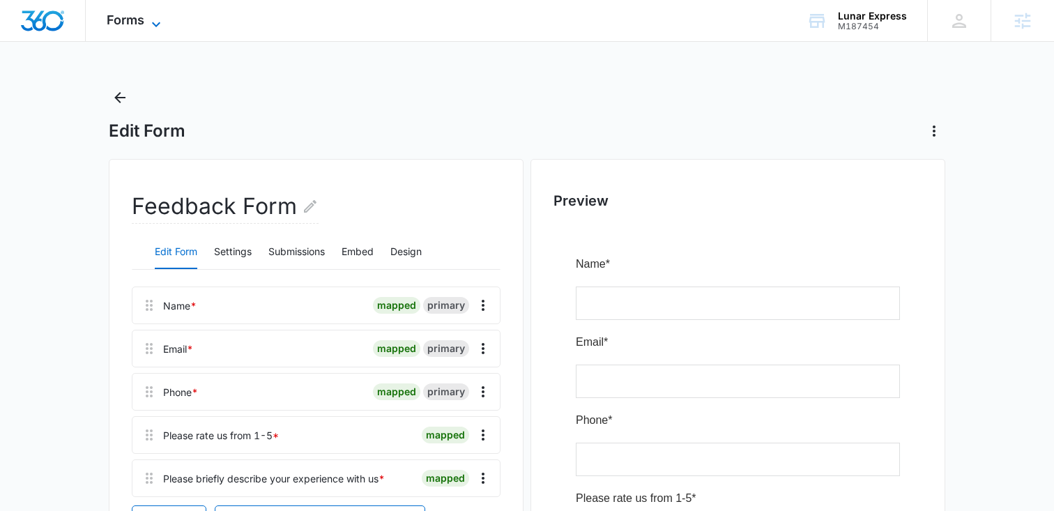
click at [137, 22] on span "Forms" at bounding box center [126, 20] width 38 height 15
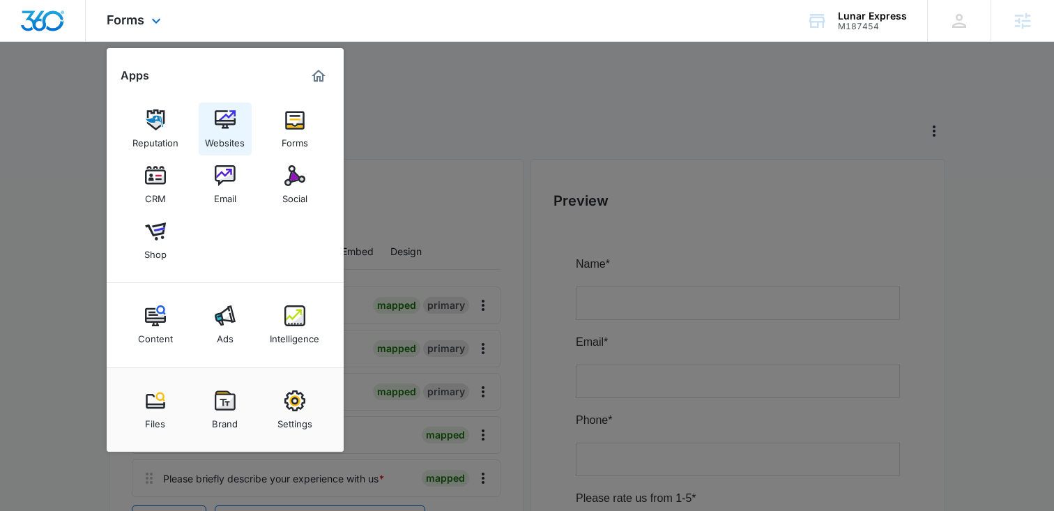
click at [220, 114] on img at bounding box center [225, 119] width 21 height 21
